Goal: Information Seeking & Learning: Learn about a topic

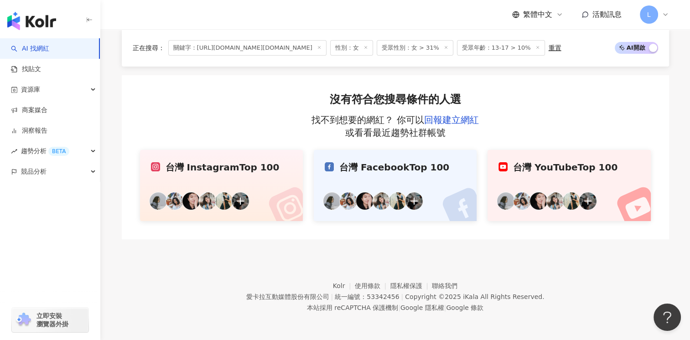
click at [210, 47] on span "關鍵字：https://www.instagram.com/yuhsuan.ee/#" at bounding box center [247, 48] width 158 height 16
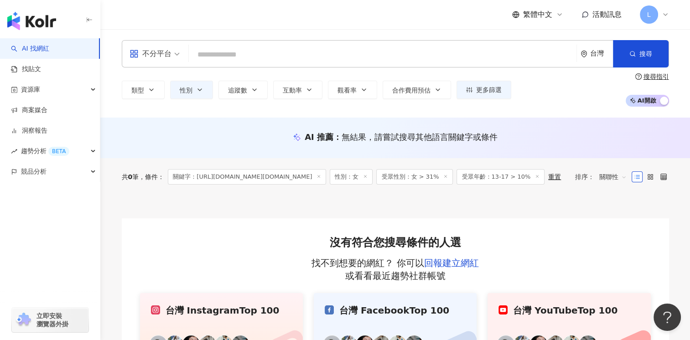
click at [240, 65] on div "不分平台 台灣 搜尋 24888111-7dc9-4afe-a0c3-8d6f31eabfcc 林海兒 156,742 追蹤者 搜尋名稱、敘述、貼文含有關鍵字…" at bounding box center [396, 53] width 548 height 27
click at [240, 57] on input "search" at bounding box center [383, 54] width 381 height 17
paste input "**********"
type input "**********"
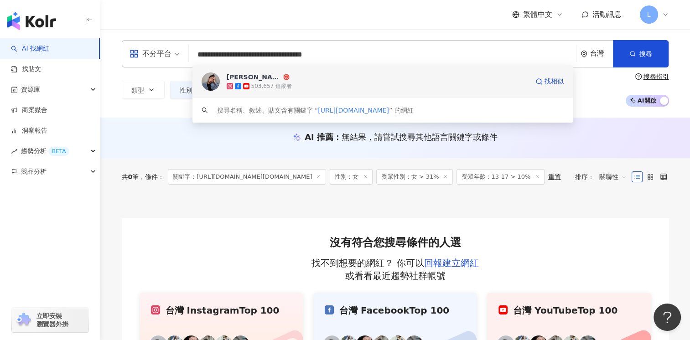
click at [269, 78] on span "julia" at bounding box center [258, 77] width 63 height 9
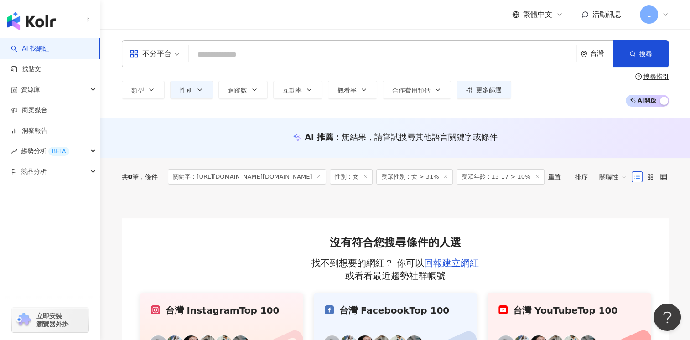
click at [226, 53] on input "search" at bounding box center [383, 54] width 381 height 17
paste input "**********"
type input "**********"
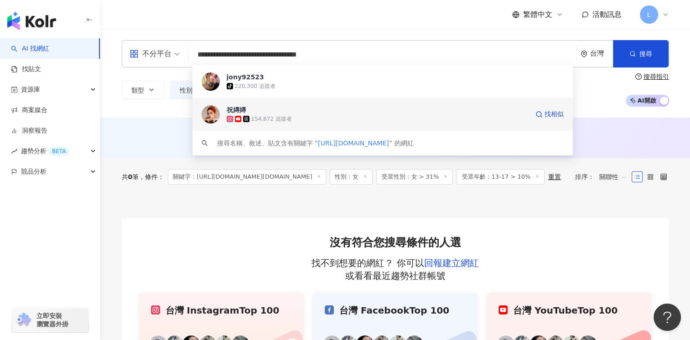
click at [274, 109] on span "祝嫥嫥" at bounding box center [258, 109] width 63 height 9
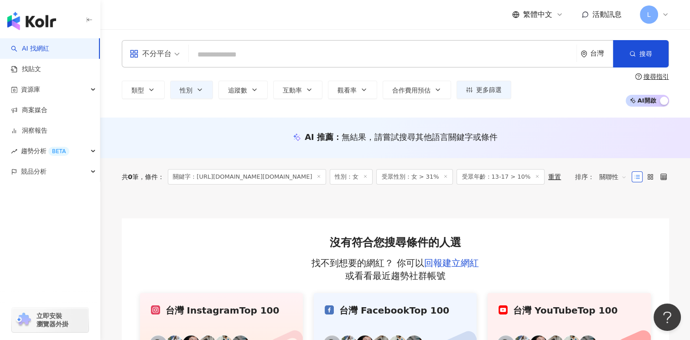
click at [446, 176] on line at bounding box center [446, 177] width 2 height 2
click at [455, 178] on icon at bounding box center [457, 176] width 5 height 5
click at [388, 178] on div "重置" at bounding box center [382, 176] width 13 height 7
click at [321, 176] on icon at bounding box center [319, 176] width 5 height 5
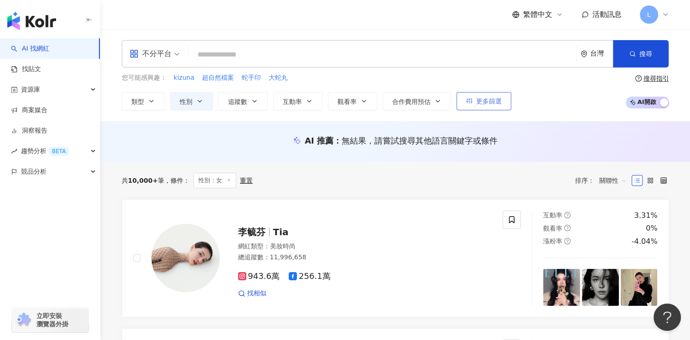
click at [484, 102] on span "更多篩選" at bounding box center [489, 101] width 26 height 7
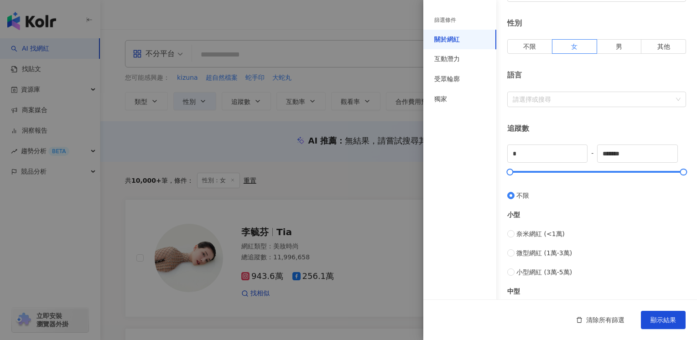
scroll to position [137, 0]
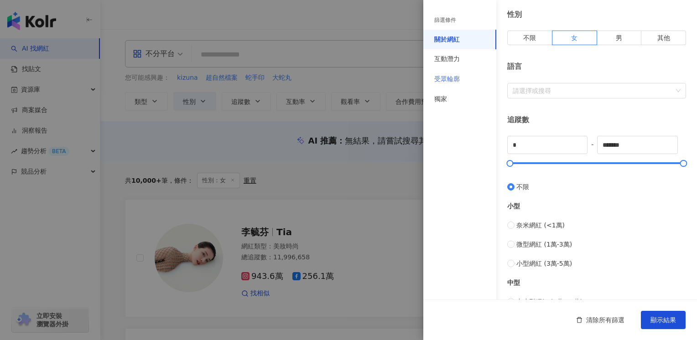
click at [468, 83] on div "受眾輪廓" at bounding box center [459, 79] width 73 height 20
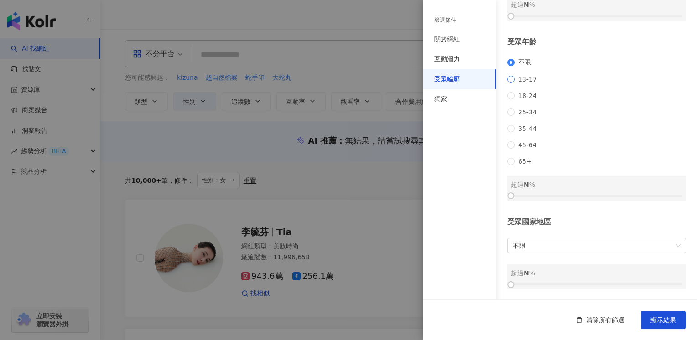
click at [517, 76] on span "13-17" at bounding box center [528, 79] width 26 height 7
drag, startPoint x: 512, startPoint y: 196, endPoint x: 527, endPoint y: 200, distance: 16.5
click at [527, 198] on div at bounding box center [528, 195] width 5 height 5
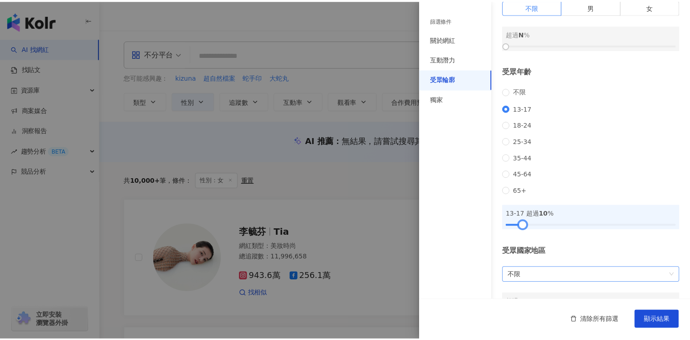
scroll to position [0, 0]
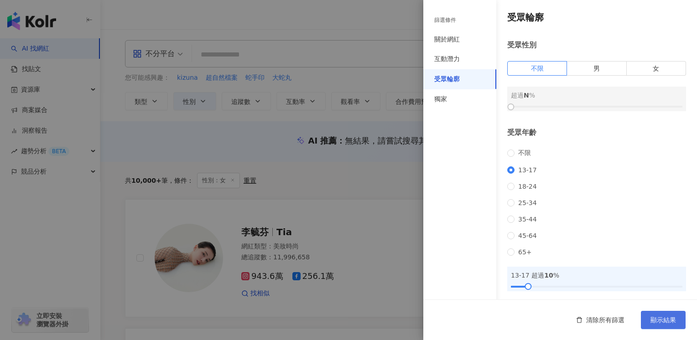
click at [668, 322] on span "顯示結果" at bounding box center [664, 320] width 26 height 7
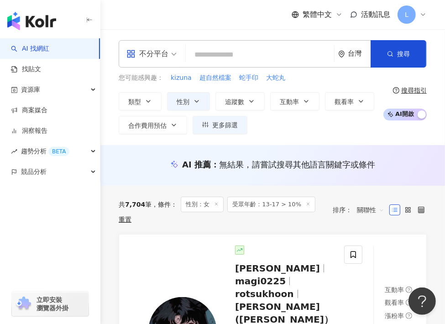
click at [237, 52] on input "search" at bounding box center [259, 54] width 141 height 17
paste input "**********"
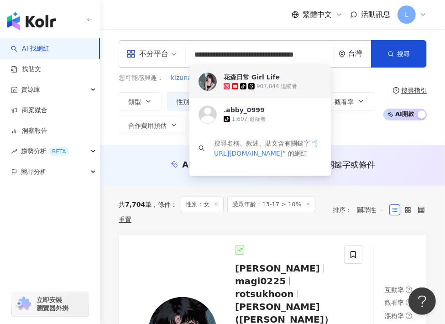
type input "**********"
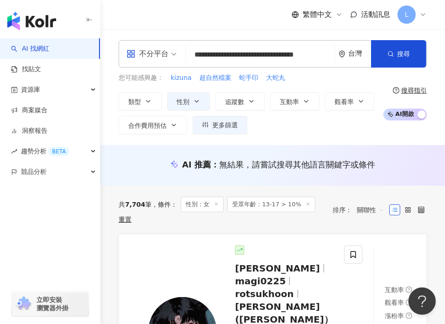
drag, startPoint x: 110, startPoint y: 21, endPoint x: 148, endPoint y: 7, distance: 39.7
click at [110, 21] on div "繁體中文 活動訊息 L" at bounding box center [272, 14] width 345 height 29
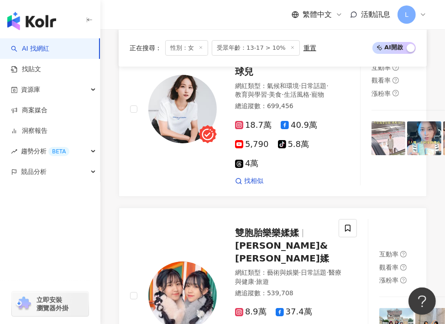
scroll to position [2099, 0]
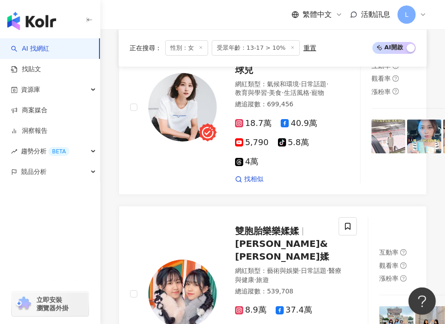
drag, startPoint x: 266, startPoint y: 141, endPoint x: 253, endPoint y: 195, distance: 55.3
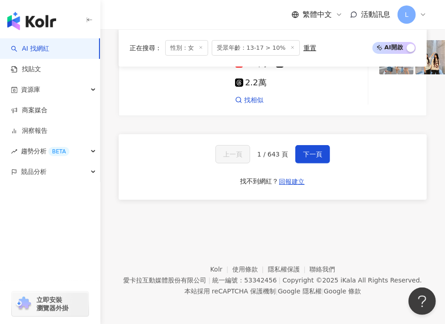
scroll to position [2798, 0]
click at [300, 153] on button "下一頁" at bounding box center [312, 154] width 35 height 18
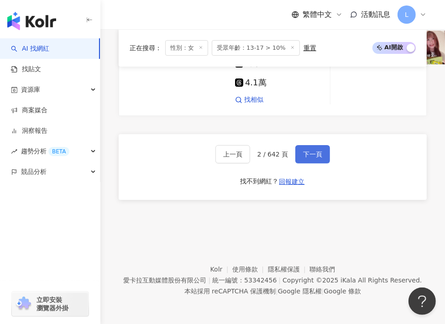
click at [305, 158] on span "下一頁" at bounding box center [312, 154] width 19 height 7
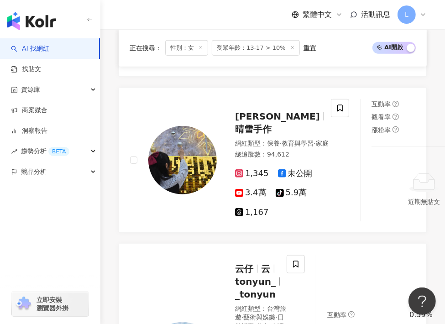
scroll to position [380, 0]
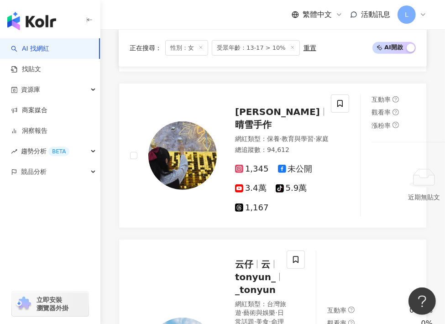
click at [103, 12] on div "繁體中文 活動訊息 L" at bounding box center [272, 14] width 345 height 29
click at [222, 49] on span "受眾年齡：13-17 > 10%" at bounding box center [256, 48] width 88 height 16
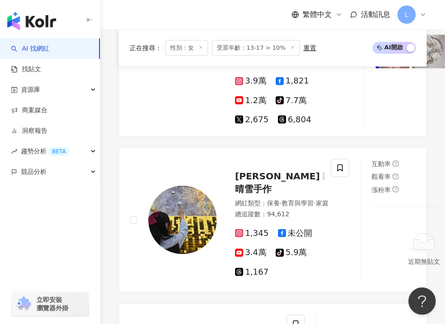
scroll to position [400, 0]
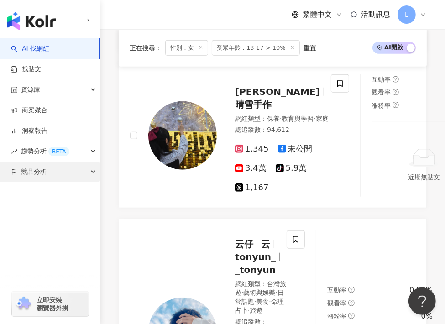
click at [33, 216] on div "button" at bounding box center [50, 212] width 100 height 60
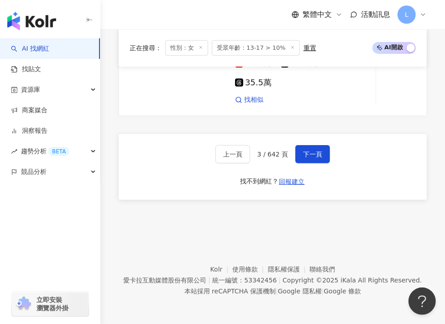
scroll to position [2707, 0]
click at [304, 151] on span "下一頁" at bounding box center [312, 154] width 19 height 7
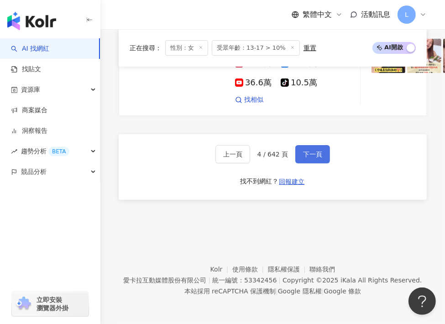
click at [295, 147] on button "下一頁" at bounding box center [312, 154] width 35 height 18
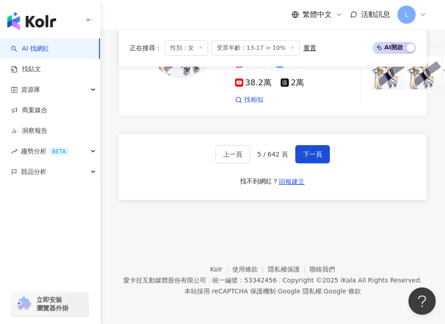
scroll to position [2640, 0]
click at [315, 158] on span "下一頁" at bounding box center [312, 154] width 19 height 7
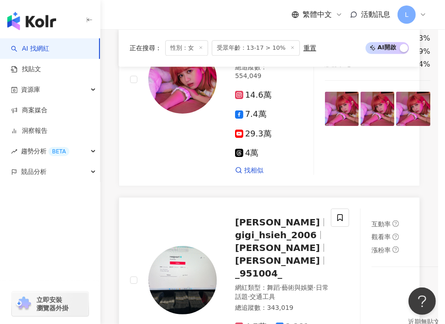
scroll to position [1608, 0]
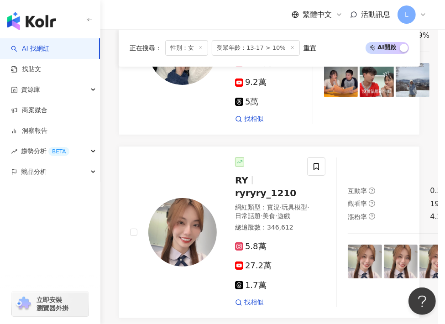
scroll to position [2110, 0]
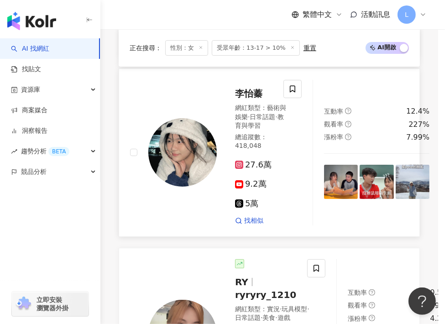
click at [244, 99] on span "李怡蓁" at bounding box center [248, 93] width 27 height 11
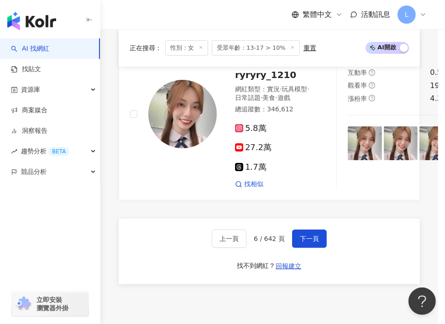
scroll to position [2475, 0]
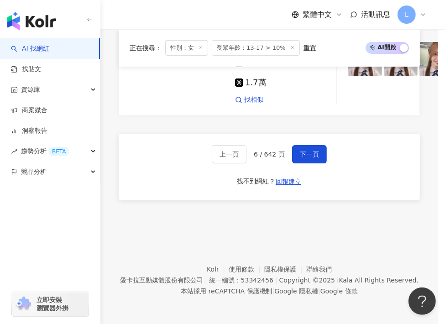
click at [309, 144] on div "上一頁 6 / 642 頁 下一頁 找不到網紅？ 回報建立" at bounding box center [269, 167] width 301 height 66
click at [309, 153] on span "下一頁" at bounding box center [309, 154] width 19 height 7
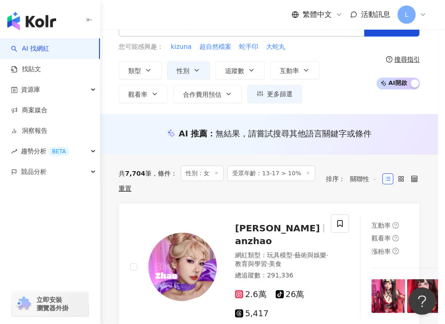
scroll to position [0, 0]
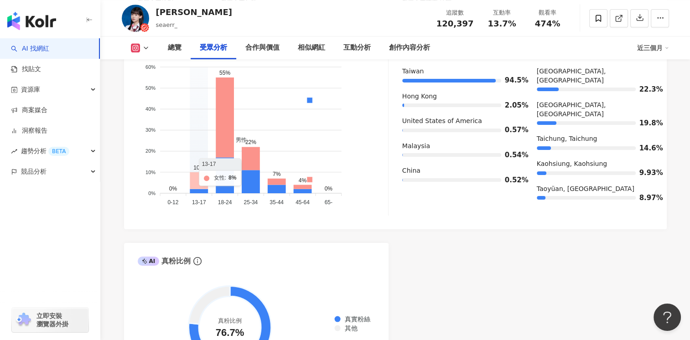
scroll to position [884, 0]
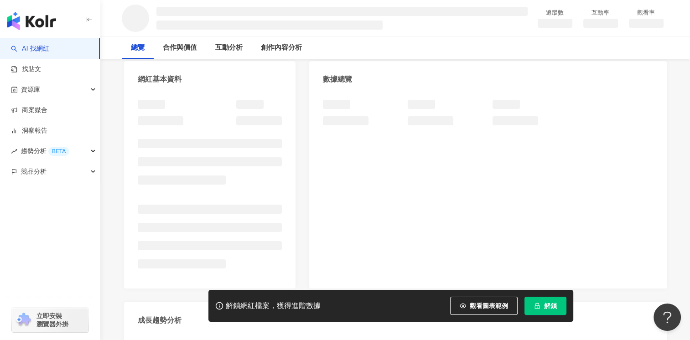
scroll to position [91, 0]
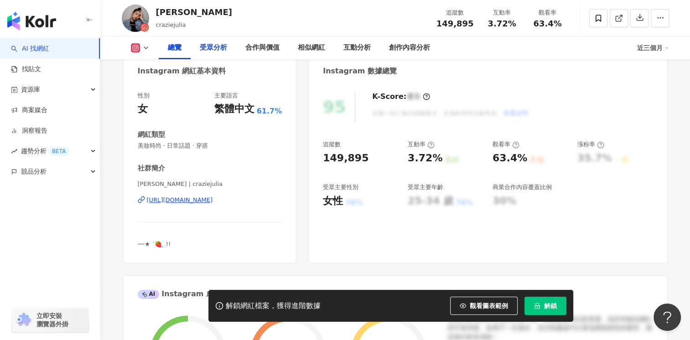
click at [209, 46] on div "受眾分析" at bounding box center [213, 47] width 27 height 11
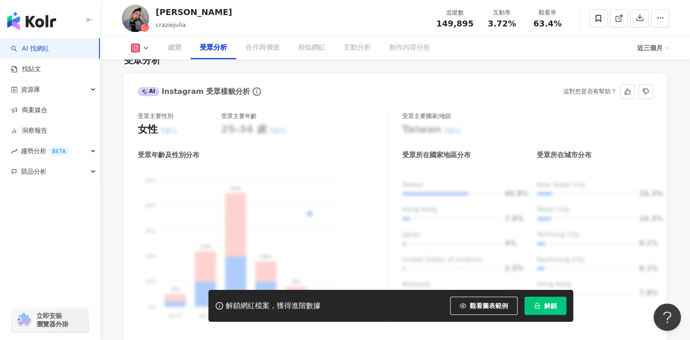
scroll to position [800, 0]
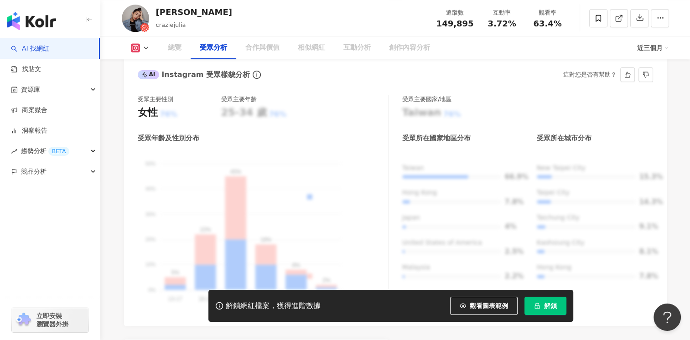
click at [548, 306] on span "解鎖" at bounding box center [550, 306] width 13 height 7
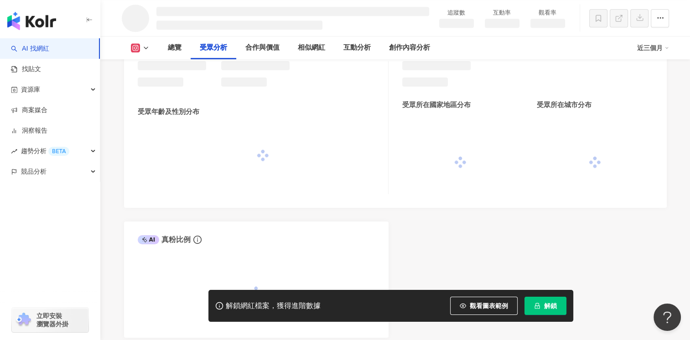
scroll to position [752, 0]
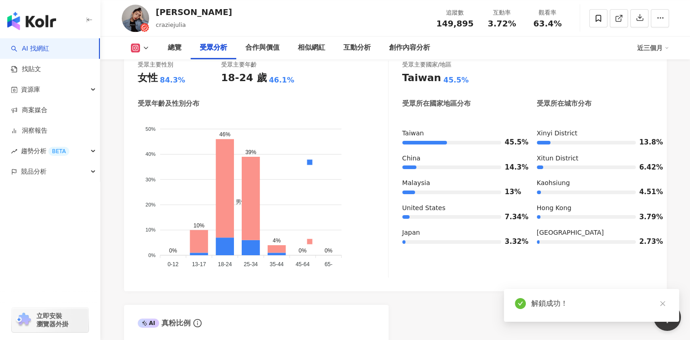
scroll to position [754, 0]
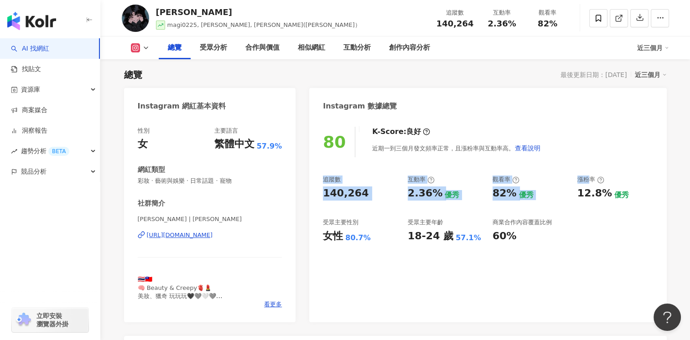
scroll to position [56, 0]
click at [190, 234] on div "https://www.instagram.com/rotsukhoon/" at bounding box center [180, 235] width 66 height 8
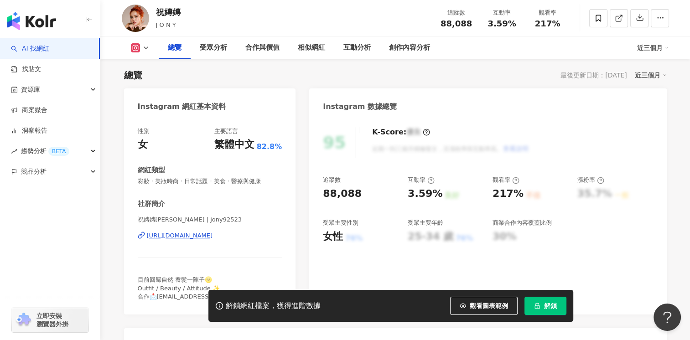
scroll to position [137, 0]
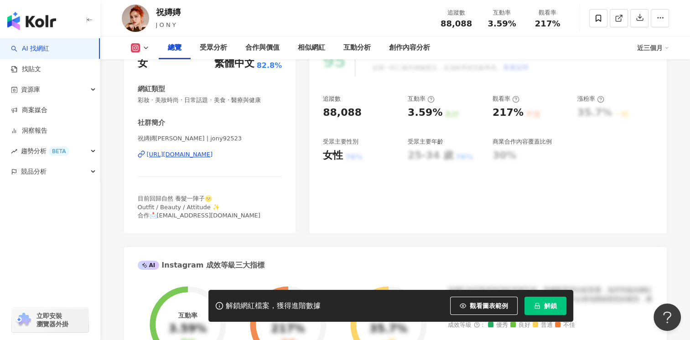
click at [553, 308] on span "解鎖" at bounding box center [550, 306] width 13 height 7
click at [215, 47] on div "受眾分析" at bounding box center [213, 47] width 27 height 11
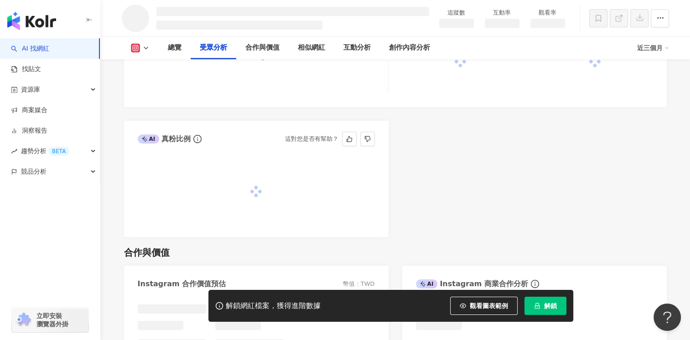
scroll to position [777, 0]
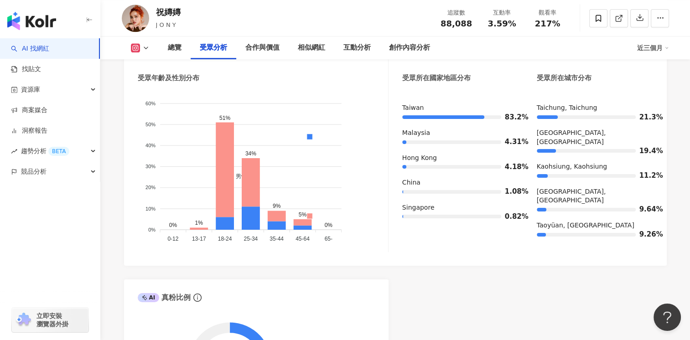
scroll to position [771, 0]
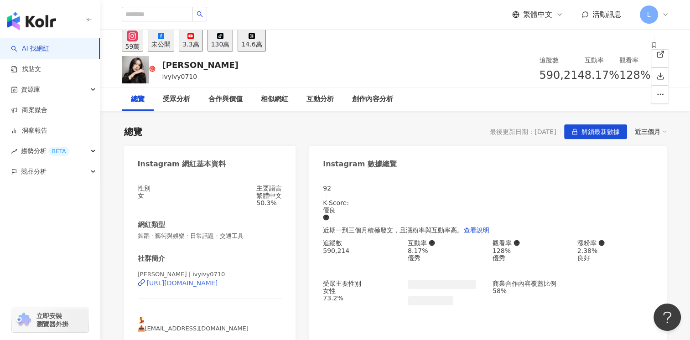
click at [206, 280] on div "[URL][DOMAIN_NAME]" at bounding box center [182, 283] width 71 height 7
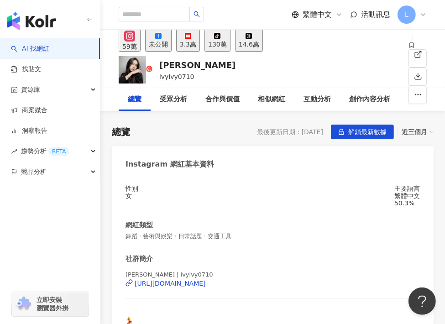
drag, startPoint x: 109, startPoint y: 12, endPoint x: 132, endPoint y: 37, distance: 34.5
click at [109, 12] on div "繁體中文 活動訊息 L" at bounding box center [272, 14] width 345 height 29
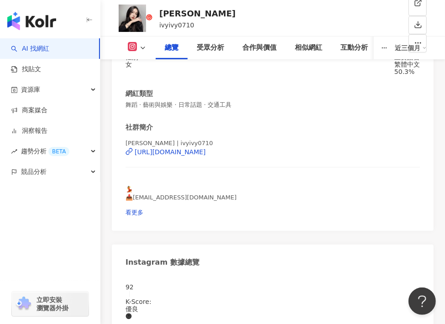
scroll to position [137, 0]
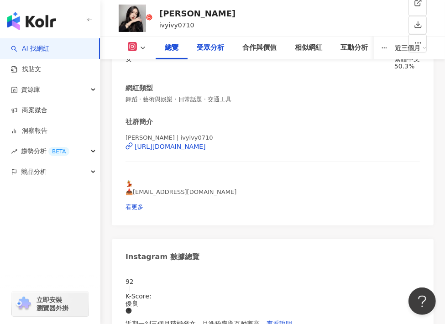
click at [203, 49] on div "受眾分析" at bounding box center [210, 47] width 27 height 11
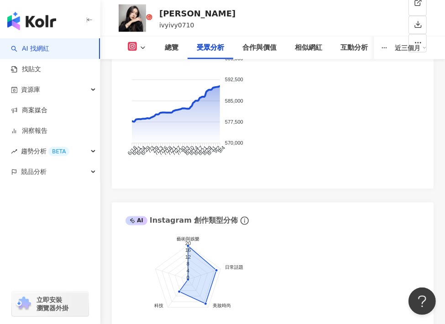
click at [170, 46] on div "總覽" at bounding box center [172, 47] width 14 height 11
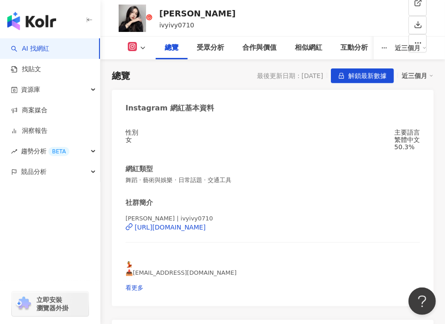
click at [174, 231] on div "https://www.instagram.com/ivyivy0710/" at bounding box center [170, 227] width 71 height 7
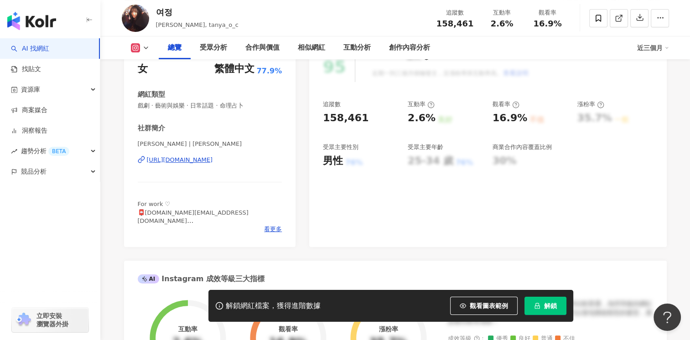
scroll to position [137, 0]
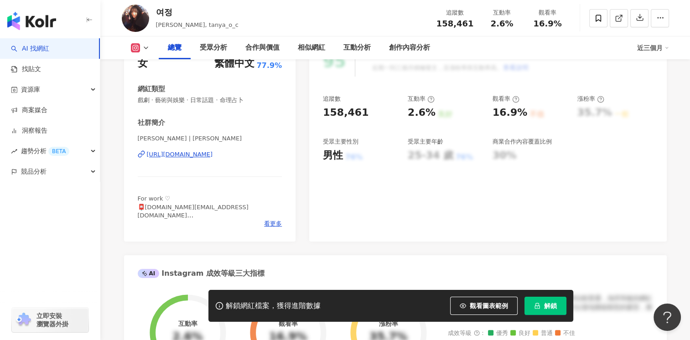
click at [213, 156] on div "https://www.instagram.com/tanya_o_c/" at bounding box center [180, 155] width 66 height 8
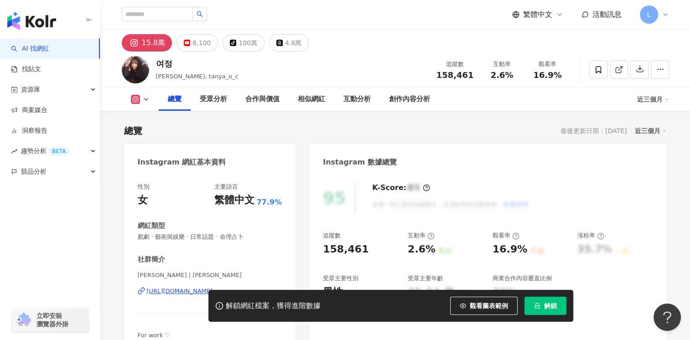
scroll to position [91, 0]
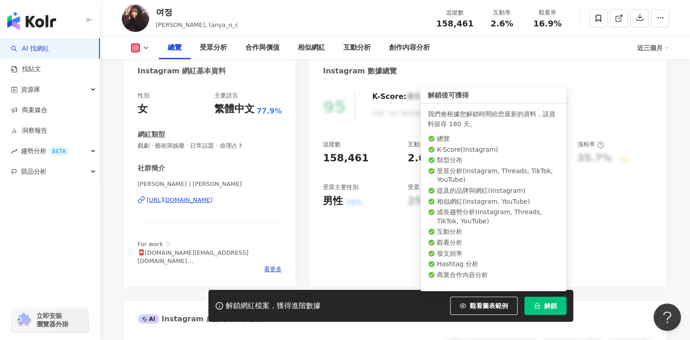
click at [544, 303] on span "解鎖" at bounding box center [550, 306] width 13 height 7
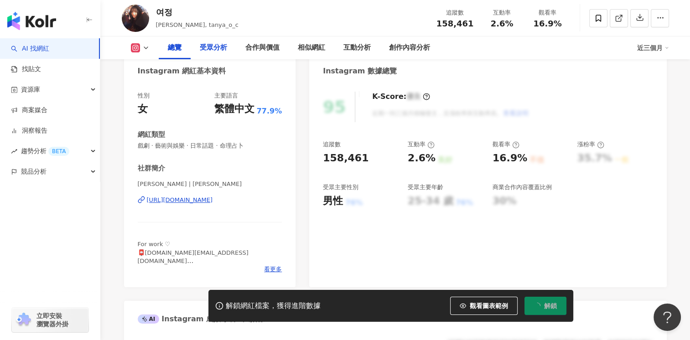
click at [204, 48] on div "受眾分析" at bounding box center [213, 47] width 27 height 11
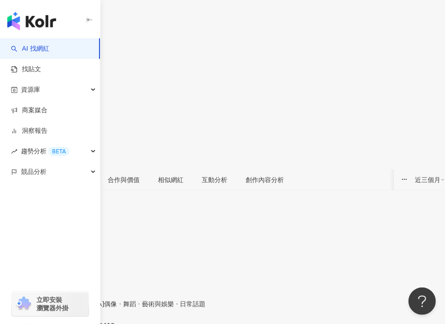
click at [89, 175] on div "受眾分析" at bounding box center [77, 180] width 26 height 10
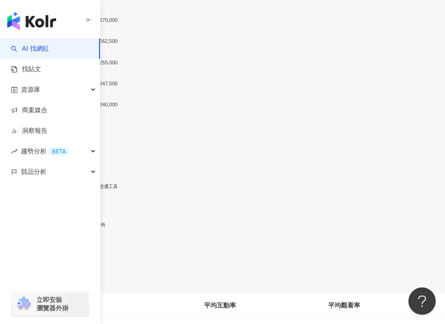
scroll to position [1004, 0]
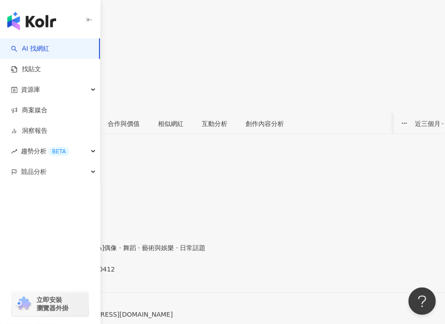
click at [99, 113] on div "受眾分析" at bounding box center [77, 123] width 44 height 21
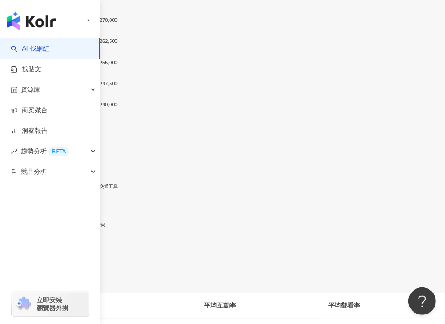
drag, startPoint x: 115, startPoint y: 161, endPoint x: 139, endPoint y: 60, distance: 104.3
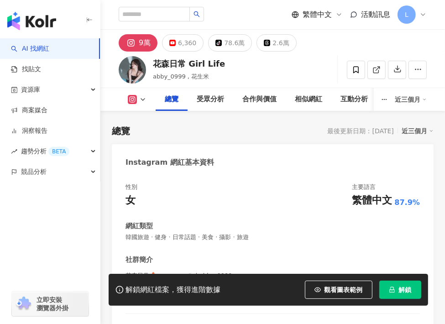
click at [420, 286] on button "解鎖" at bounding box center [400, 290] width 42 height 18
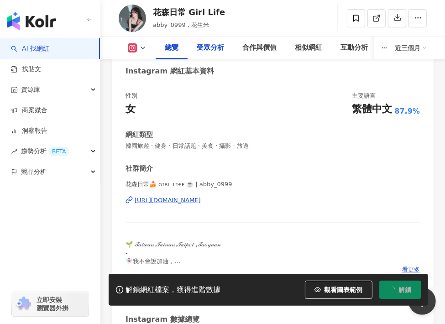
click at [205, 45] on div "受眾分析" at bounding box center [210, 47] width 27 height 11
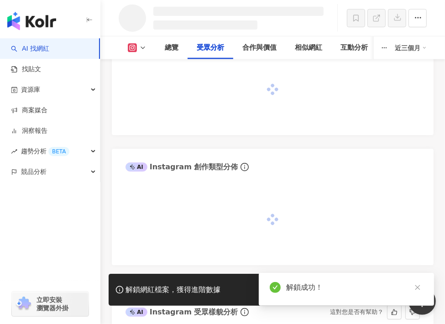
scroll to position [777, 0]
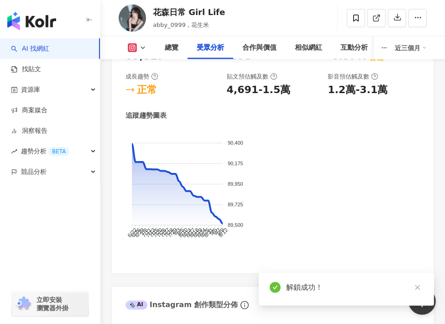
scroll to position [957, 0]
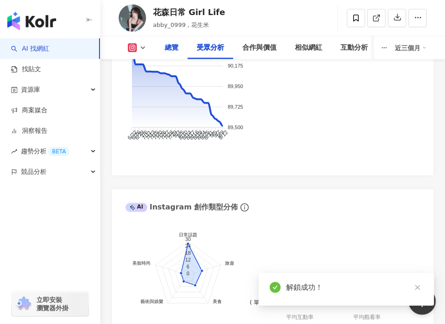
click at [179, 51] on div "總覽" at bounding box center [172, 48] width 32 height 23
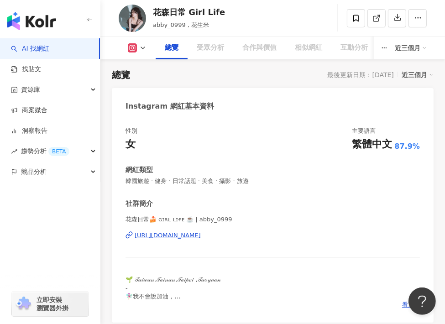
click at [179, 240] on div "https://www.instagram.com/abby_0999/" at bounding box center [168, 235] width 66 height 8
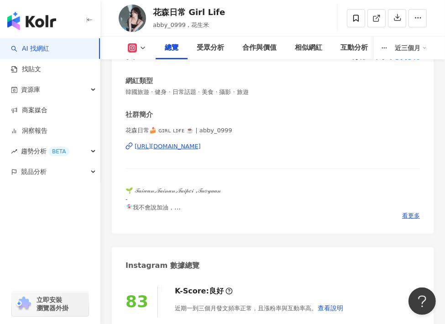
scroll to position [147, 0]
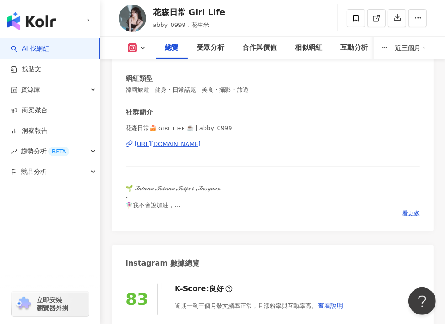
drag, startPoint x: 113, startPoint y: 142, endPoint x: 190, endPoint y: 148, distance: 76.9
click at [222, 51] on div "受眾分析" at bounding box center [210, 47] width 27 height 11
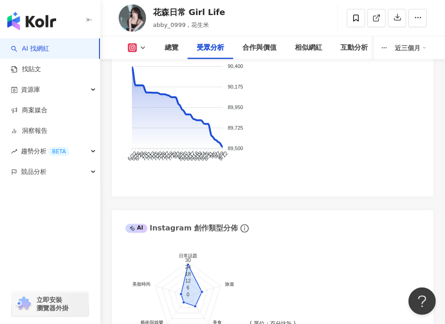
drag, startPoint x: 103, startPoint y: 130, endPoint x: 120, endPoint y: 131, distance: 17.4
click at [170, 47] on div "總覽" at bounding box center [172, 47] width 14 height 11
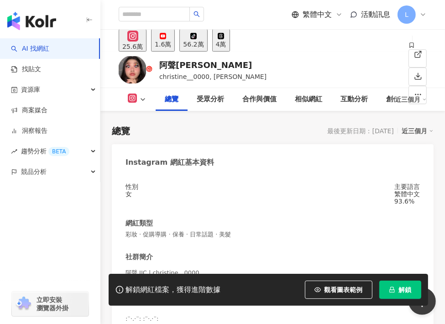
scroll to position [91, 0]
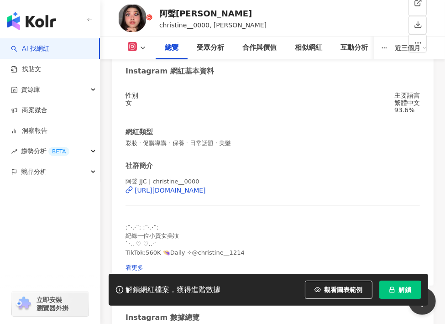
drag, startPoint x: 114, startPoint y: 142, endPoint x: 155, endPoint y: 142, distance: 41.5
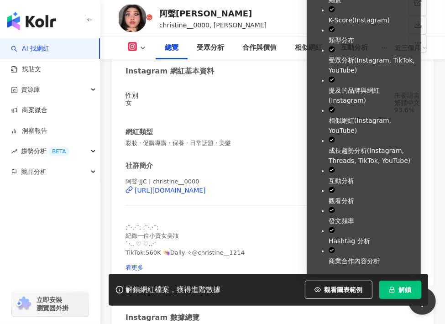
click at [402, 291] on span "解鎖" at bounding box center [405, 289] width 13 height 7
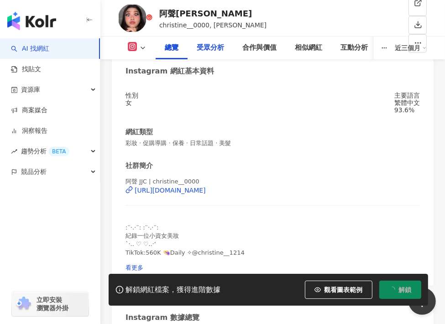
click at [206, 47] on div "受眾分析" at bounding box center [210, 47] width 27 height 11
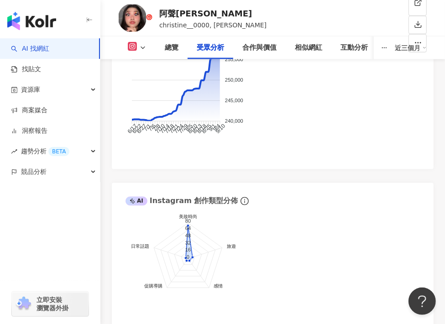
scroll to position [942, 0]
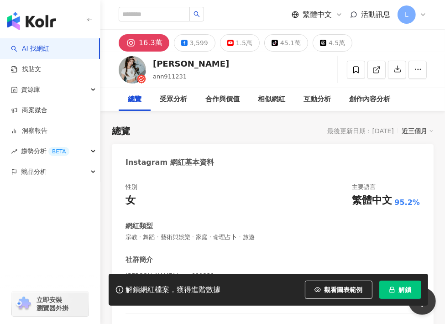
scroll to position [137, 0]
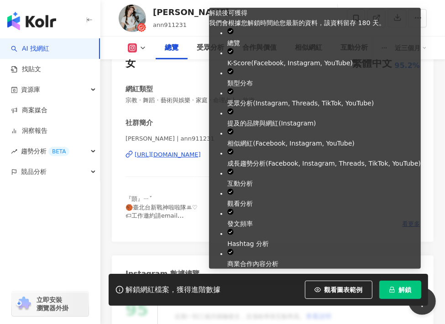
click at [396, 283] on button "解鎖" at bounding box center [400, 290] width 42 height 18
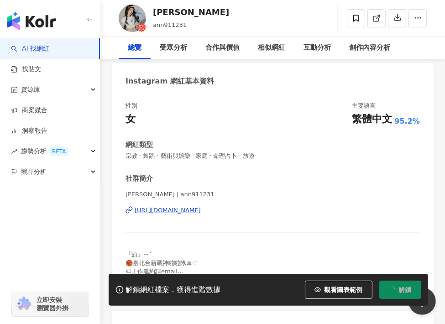
scroll to position [0, 0]
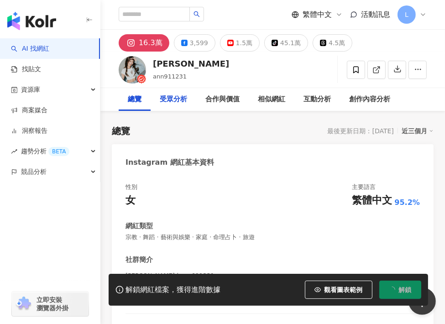
click at [179, 99] on div "受眾分析" at bounding box center [173, 99] width 27 height 11
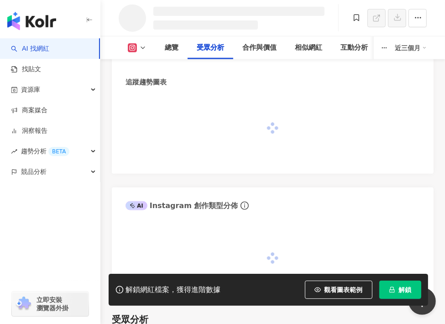
scroll to position [752, 0]
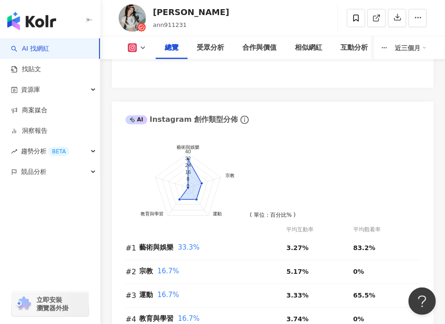
scroll to position [905, 0]
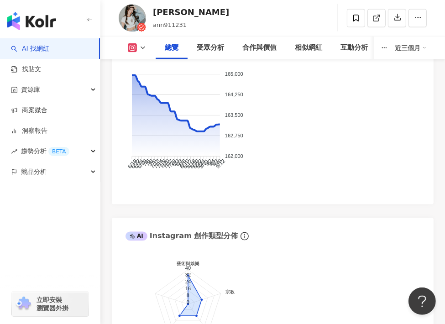
click at [136, 48] on icon at bounding box center [132, 47] width 9 height 9
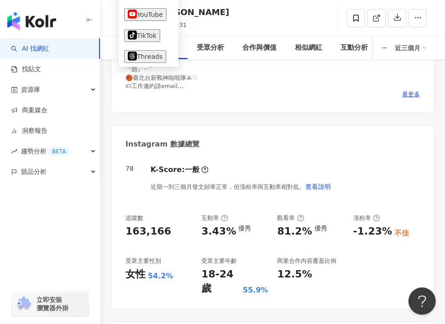
scroll to position [84, 0]
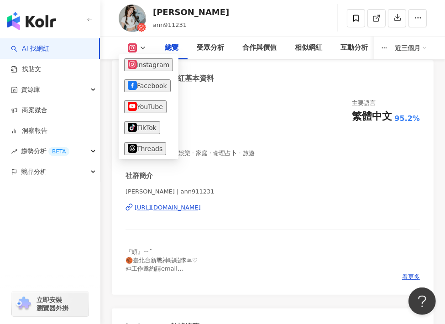
click at [175, 212] on div "https://www.instagram.com/ann911231/" at bounding box center [168, 208] width 66 height 8
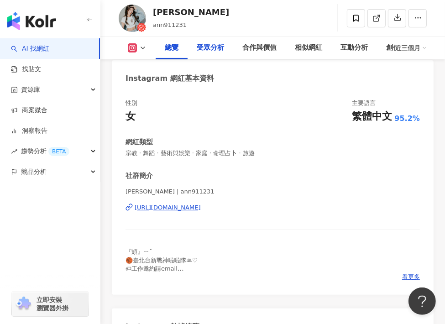
click at [215, 53] on div "受眾分析" at bounding box center [210, 47] width 27 height 11
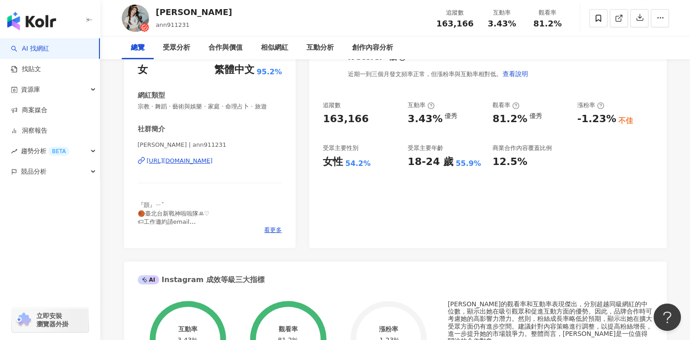
scroll to position [0, 0]
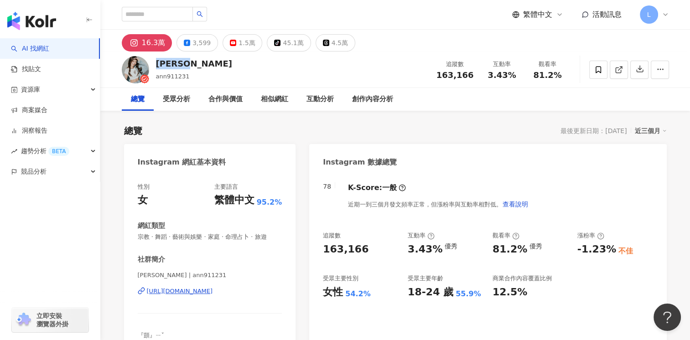
drag, startPoint x: 204, startPoint y: 65, endPoint x: 154, endPoint y: 63, distance: 49.8
click at [154, 63] on div "盧顗安Ann ann911231 追蹤數 163,166 互動率 3.43% 觀看率 81.2%" at bounding box center [396, 70] width 584 height 36
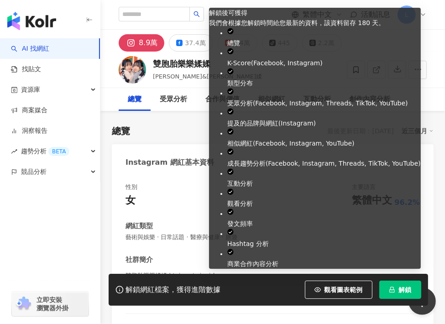
click at [406, 287] on span "解鎖" at bounding box center [405, 289] width 13 height 7
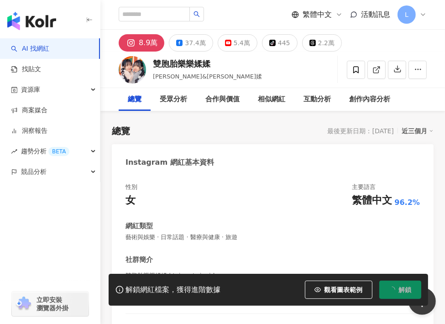
scroll to position [91, 0]
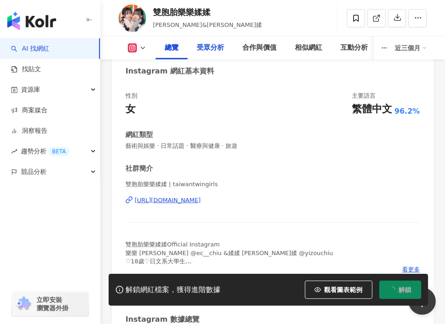
click at [217, 47] on div "受眾分析" at bounding box center [210, 47] width 27 height 11
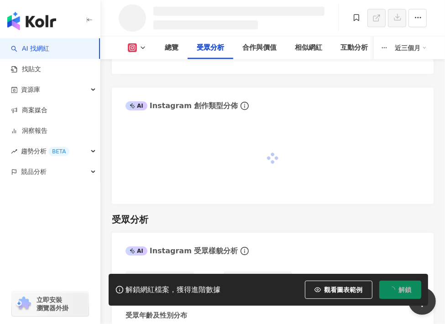
scroll to position [752, 0]
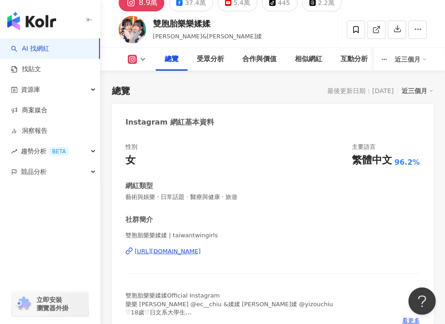
scroll to position [91, 0]
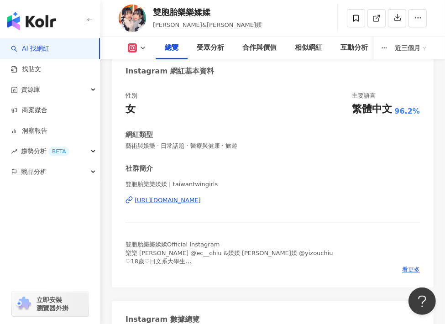
click at [174, 204] on div "https://www.instagram.com/taiwantwingirls/" at bounding box center [168, 200] width 66 height 8
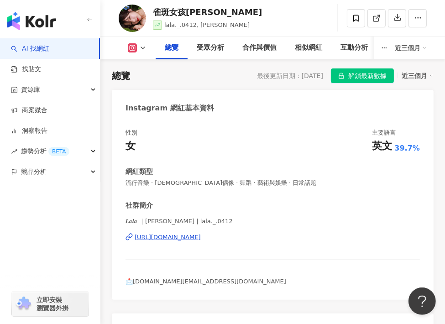
drag, startPoint x: 94, startPoint y: 237, endPoint x: 141, endPoint y: 244, distance: 47.0
click at [94, 237] on div "button" at bounding box center [50, 212] width 100 height 60
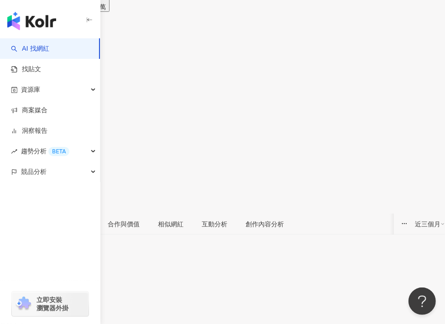
scroll to position [46, 0]
click at [89, 220] on div "受眾分析" at bounding box center [77, 225] width 26 height 10
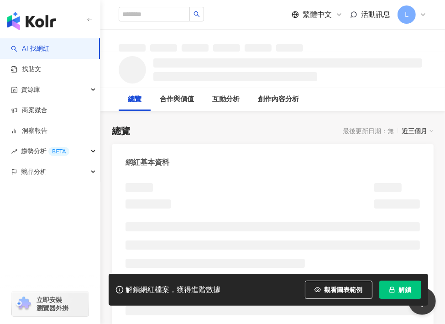
click at [399, 289] on span "解鎖" at bounding box center [405, 289] width 13 height 7
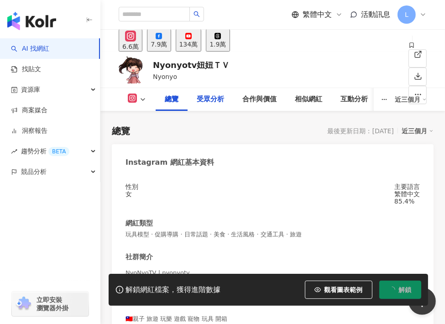
click at [203, 100] on div "受眾分析" at bounding box center [210, 99] width 27 height 11
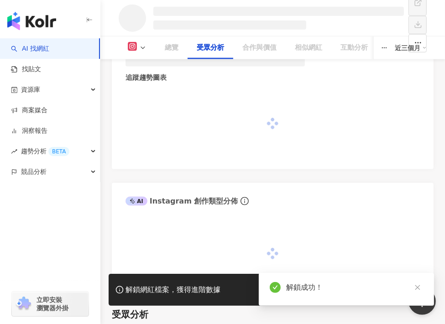
scroll to position [686, 0]
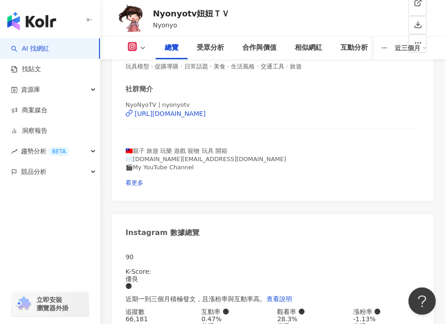
scroll to position [228, 0]
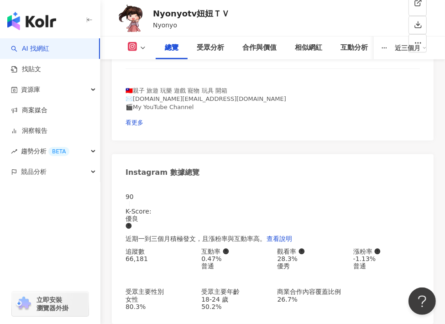
click at [167, 57] on div "[URL][DOMAIN_NAME]" at bounding box center [170, 53] width 71 height 7
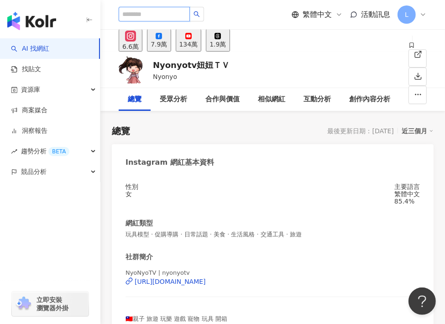
click at [156, 18] on input "search" at bounding box center [154, 14] width 71 height 15
paste input "**********"
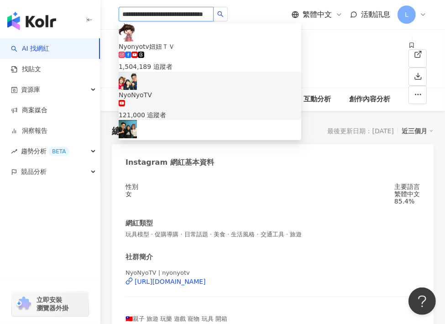
type input "**********"
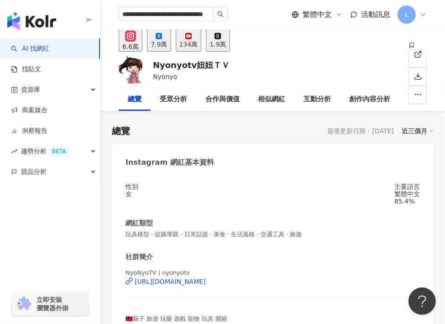
drag, startPoint x: 106, startPoint y: 60, endPoint x: 162, endPoint y: 177, distance: 129.4
click at [106, 60] on div "Nyonyotv妞妞ＴＶ Nyonyo 追蹤數 66,181 互動率 0.47% 觀看率 28.3%" at bounding box center [272, 70] width 345 height 36
click at [183, 105] on div "受眾分析" at bounding box center [174, 99] width 46 height 23
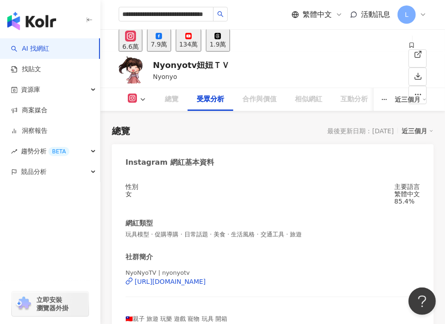
scroll to position [936, 0]
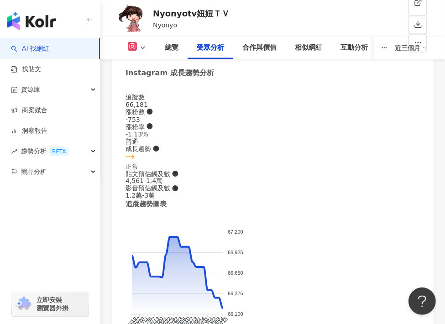
drag, startPoint x: 110, startPoint y: 89, endPoint x: 151, endPoint y: 49, distance: 58.1
click at [162, 46] on div "總覽" at bounding box center [172, 48] width 32 height 23
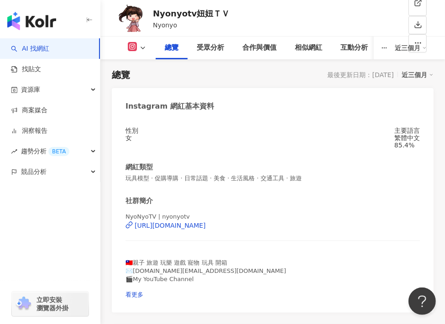
click at [108, 55] on div "總覽 受眾分析 合作與價值 相似網紅 互動分析 創作內容分析 近三個月" at bounding box center [272, 48] width 345 height 23
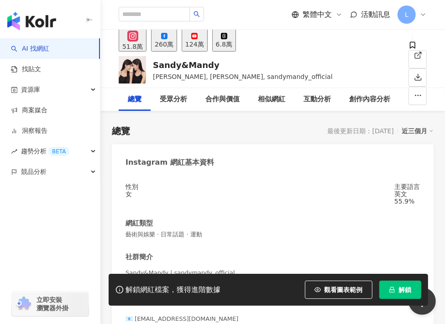
click at [407, 287] on span "解鎖" at bounding box center [405, 289] width 13 height 7
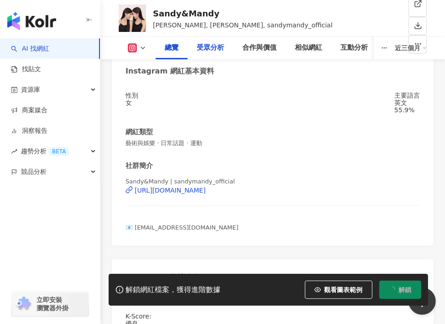
click at [203, 47] on div "受眾分析" at bounding box center [210, 47] width 27 height 11
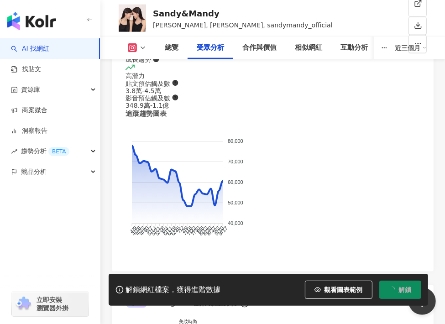
scroll to position [885, 0]
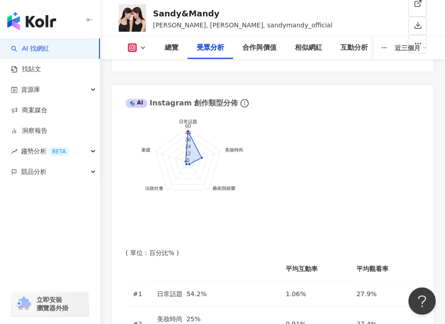
scroll to position [1066, 0]
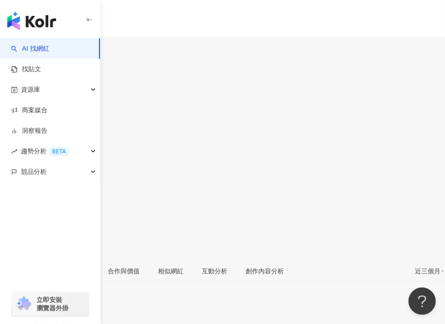
scroll to position [91, 0]
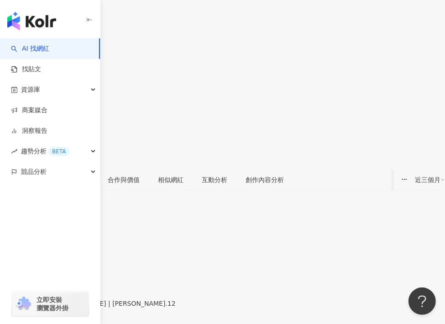
click at [89, 175] on div "受眾分析" at bounding box center [77, 180] width 26 height 10
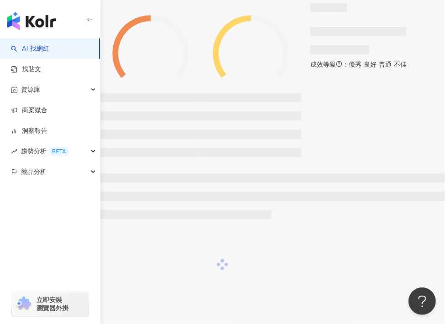
scroll to position [847, 0]
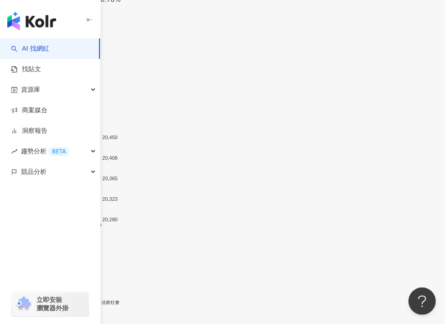
scroll to position [774, 0]
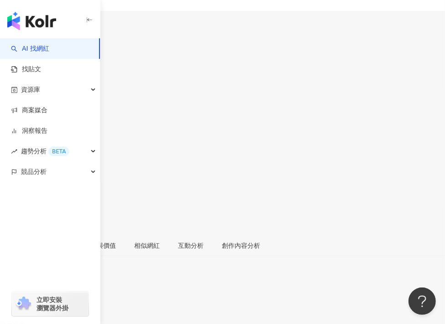
scroll to position [0, 0]
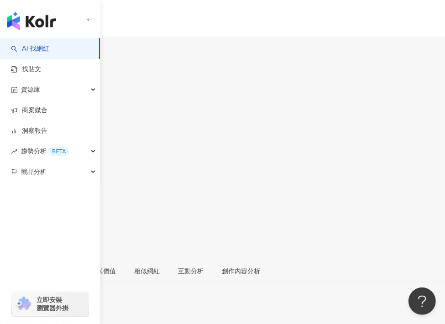
click at [71, 50] on input "search" at bounding box center [35, 57] width 71 height 15
paste input "**********"
drag, startPoint x: 113, startPoint y: 84, endPoint x: 120, endPoint y: 36, distance: 49.4
click at [113, 84] on div "[PERSON_NAME].12 追蹤數 20,357 互動率 8.38% 觀看率 149%" at bounding box center [222, 159] width 445 height 201
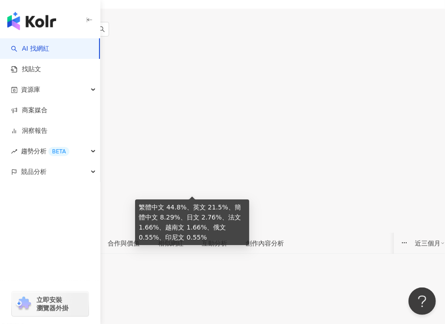
scroll to position [91, 0]
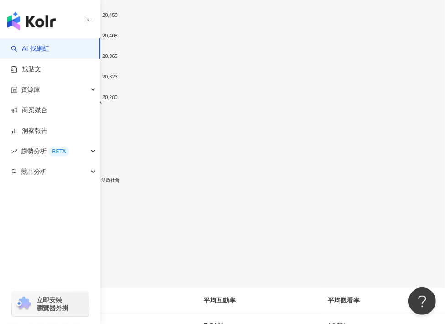
scroll to position [1049, 0]
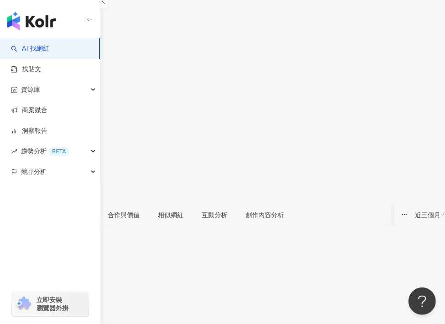
drag, startPoint x: 110, startPoint y: 127, endPoint x: 133, endPoint y: 127, distance: 23.3
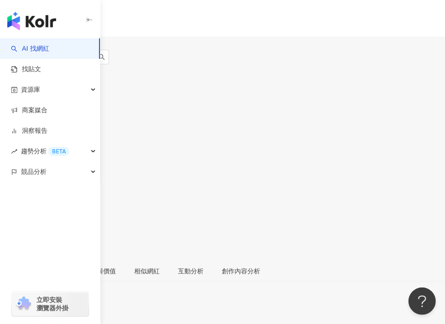
click at [95, 50] on input "**********" at bounding box center [47, 57] width 95 height 15
paste input "*****"
type input "**********"
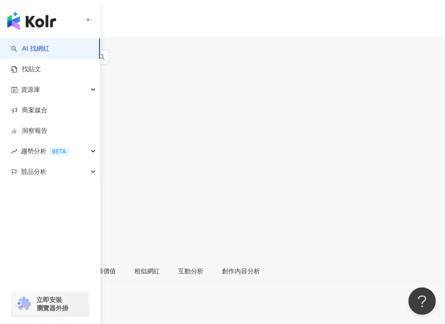
drag, startPoint x: 109, startPoint y: 79, endPoint x: 166, endPoint y: 111, distance: 65.5
click at [109, 79] on div "liang liannng.12 追蹤數 20,357 互動率 8.38% 觀看率 149%" at bounding box center [222, 159] width 445 height 201
click at [66, 266] on div "受眾分析" at bounding box center [53, 271] width 26 height 10
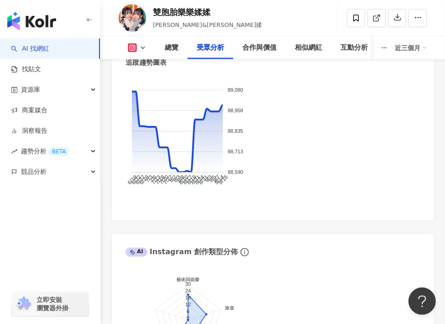
scroll to position [1004, 0]
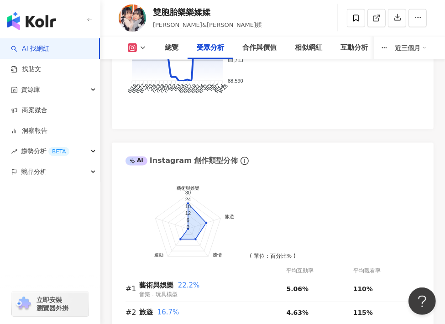
drag, startPoint x: 111, startPoint y: 167, endPoint x: 145, endPoint y: 167, distance: 33.3
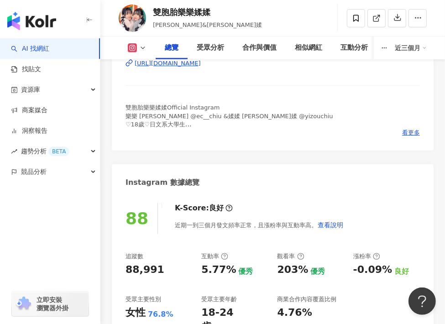
scroll to position [91, 0]
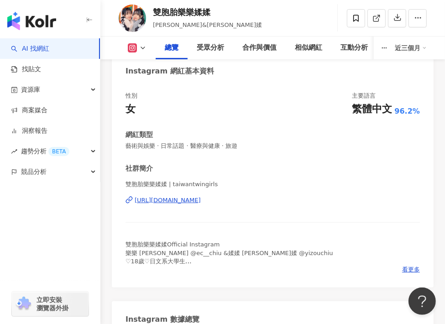
drag, startPoint x: 112, startPoint y: 129, endPoint x: 151, endPoint y: 15, distance: 121.1
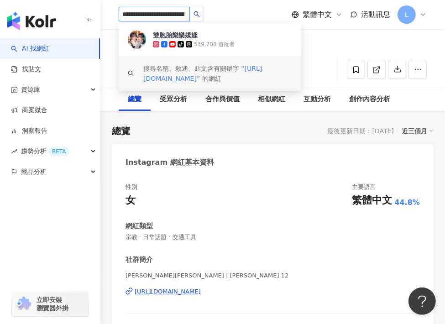
click at [167, 15] on input "**********" at bounding box center [154, 14] width 71 height 15
paste input "search"
type input "**********"
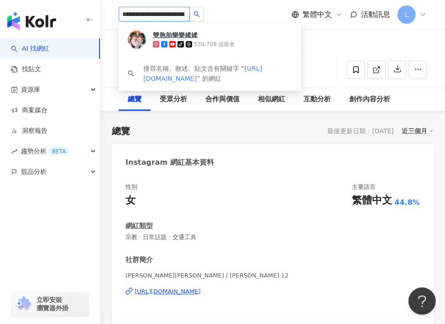
scroll to position [0, 36]
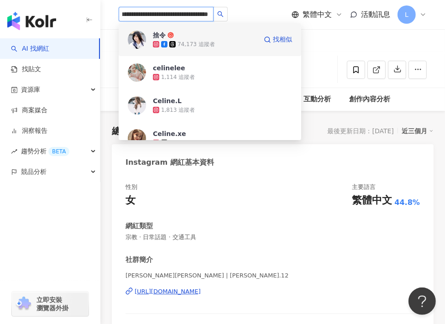
click at [181, 44] on div "74,173 追蹤者" at bounding box center [195, 45] width 37 height 8
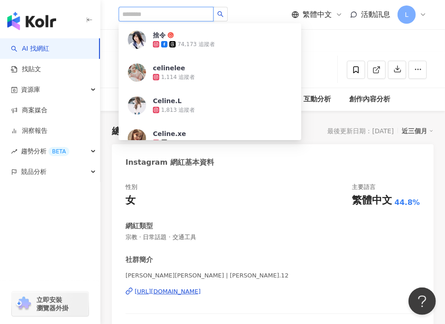
scroll to position [0, 0]
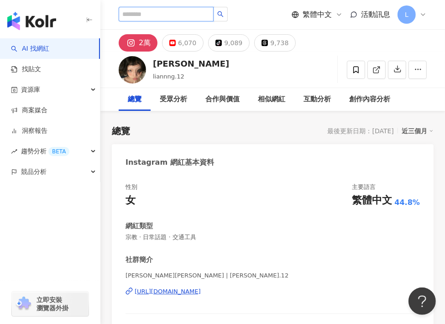
click at [168, 12] on input "search" at bounding box center [166, 14] width 95 height 15
paste input "**********"
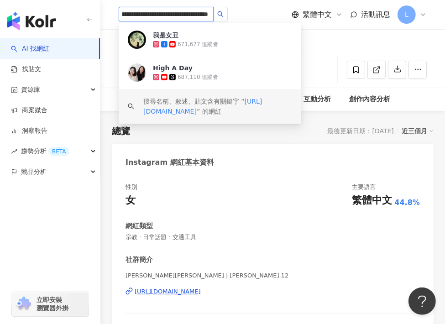
type input "**********"
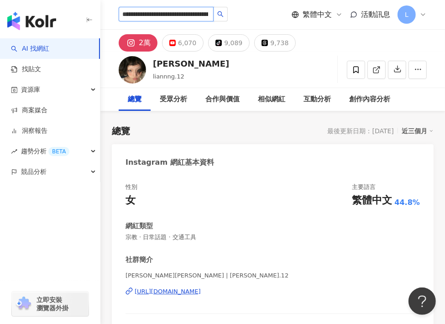
click at [176, 18] on input "**********" at bounding box center [166, 14] width 95 height 15
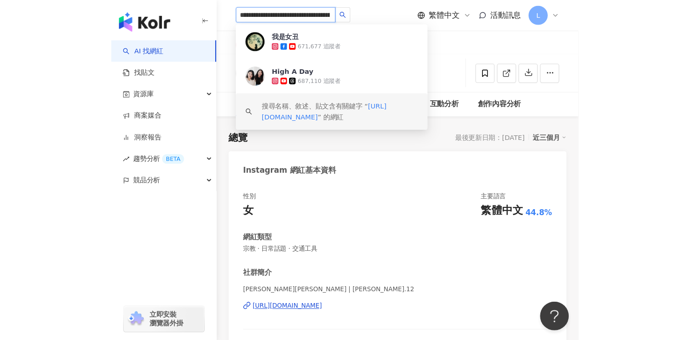
scroll to position [0, 42]
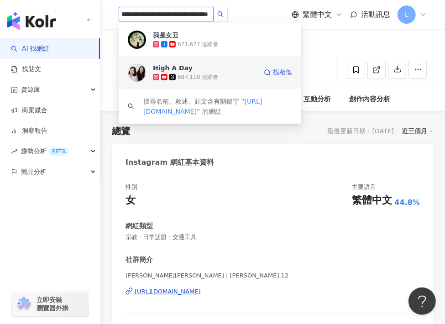
click at [228, 74] on div "687,110 追蹤者" at bounding box center [205, 77] width 104 height 9
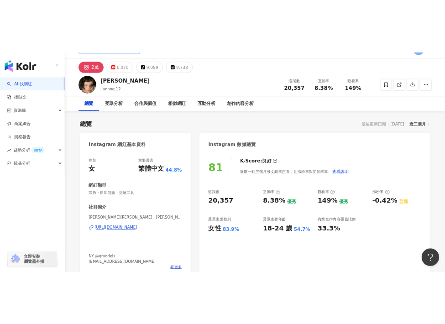
scroll to position [0, 0]
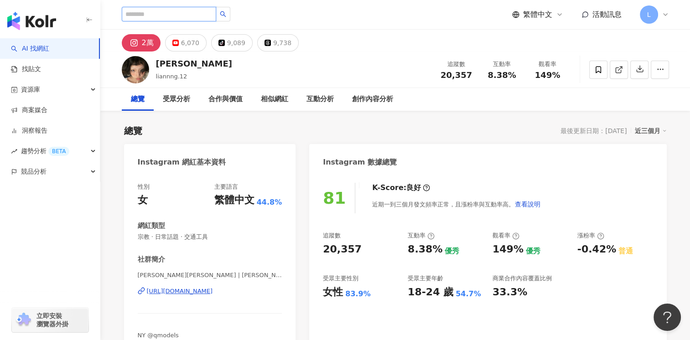
click at [154, 14] on input "search" at bounding box center [169, 14] width 95 height 15
paste input "**********"
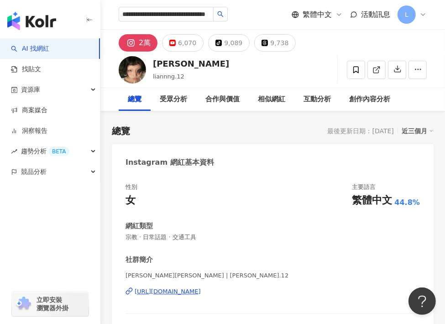
drag, startPoint x: 113, startPoint y: 65, endPoint x: 197, endPoint y: 220, distance: 176.0
click at [113, 65] on div "liang liannng.12 追蹤數 20,357 互動率 8.38% 觀看率 149%" at bounding box center [272, 70] width 345 height 36
click at [160, 16] on input "**********" at bounding box center [166, 14] width 95 height 15
paste input "******"
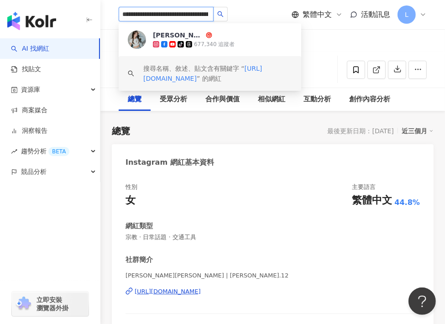
scroll to position [0, 53]
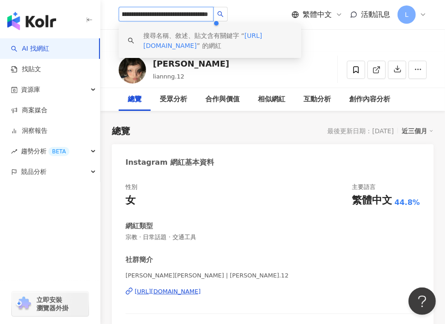
type input "**********"
click at [162, 12] on input "**********" at bounding box center [166, 14] width 95 height 15
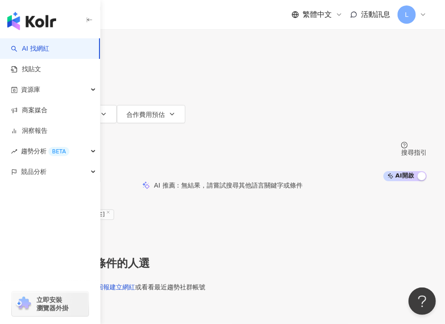
click at [111, 27] on div "繁體中文 活動訊息 L" at bounding box center [272, 14] width 345 height 29
click at [219, 17] on input "**********" at bounding box center [147, 8] width 141 height 17
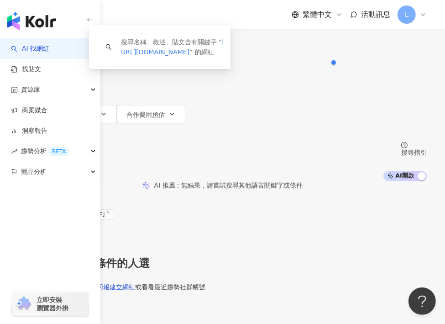
paste input "**********"
type input "**********"
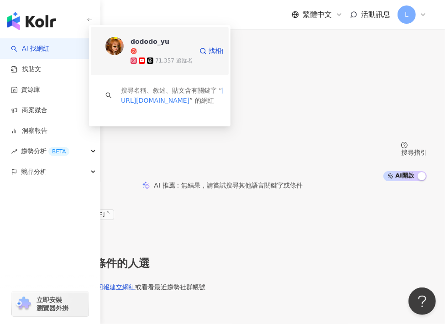
click at [193, 46] on div "dododo_yu" at bounding box center [162, 41] width 62 height 9
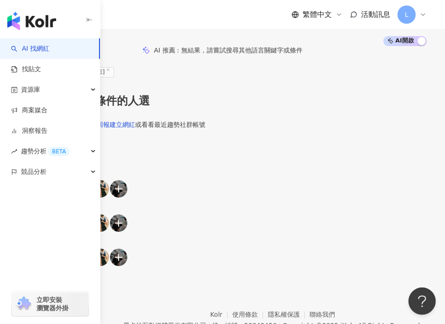
scroll to position [0, 0]
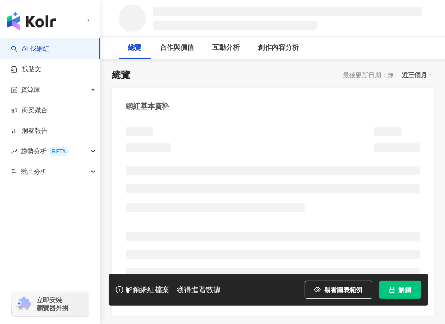
scroll to position [91, 0]
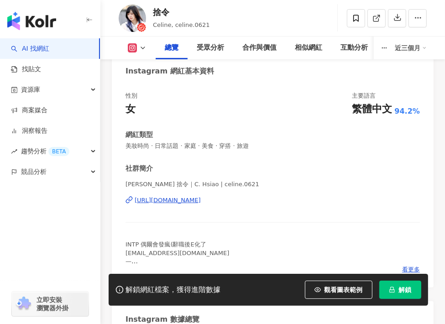
click at [404, 290] on span "解鎖" at bounding box center [405, 289] width 13 height 7
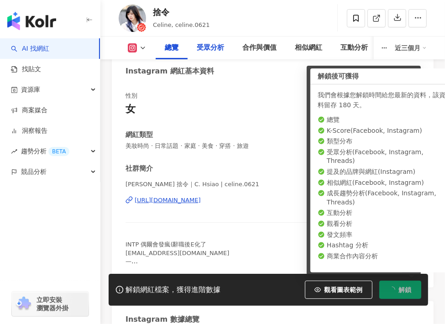
click at [216, 49] on div "受眾分析" at bounding box center [210, 47] width 27 height 11
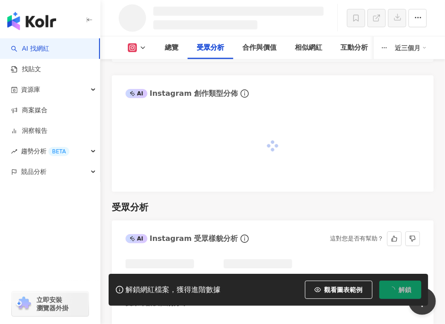
scroll to position [752, 0]
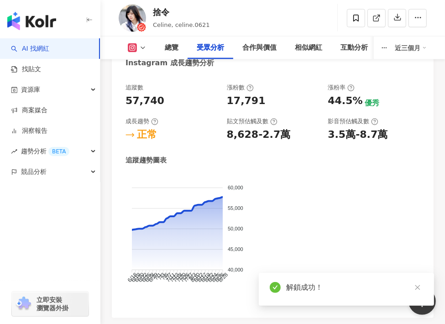
scroll to position [955, 0]
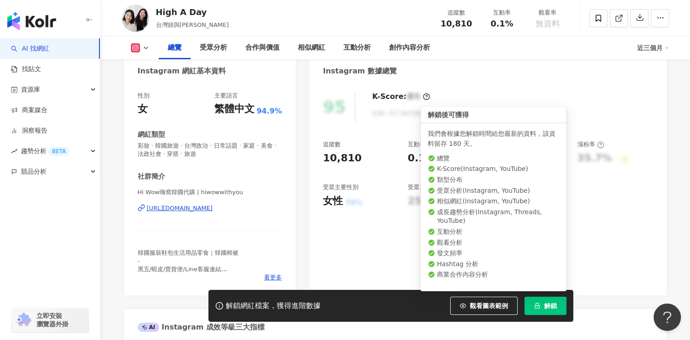
click at [444, 304] on span "解鎖" at bounding box center [550, 306] width 13 height 7
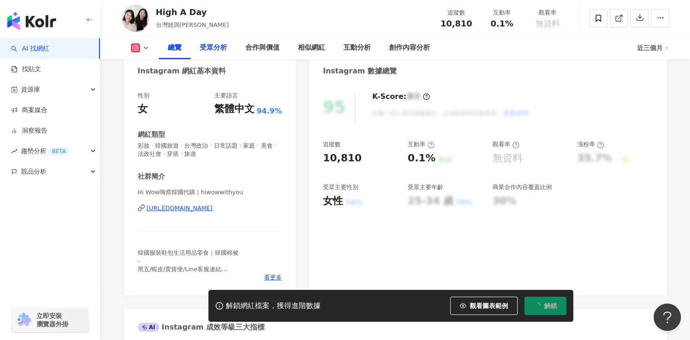
click at [214, 45] on div "受眾分析" at bounding box center [213, 47] width 27 height 11
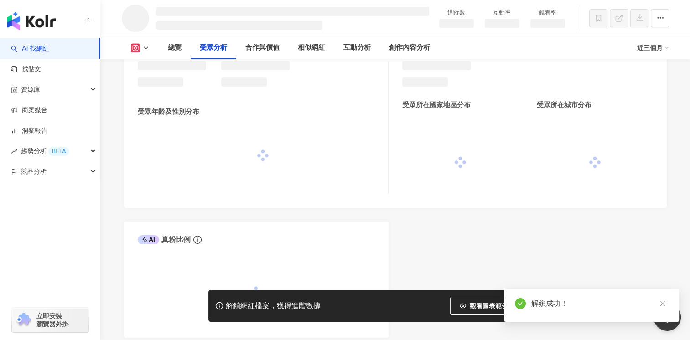
scroll to position [752, 0]
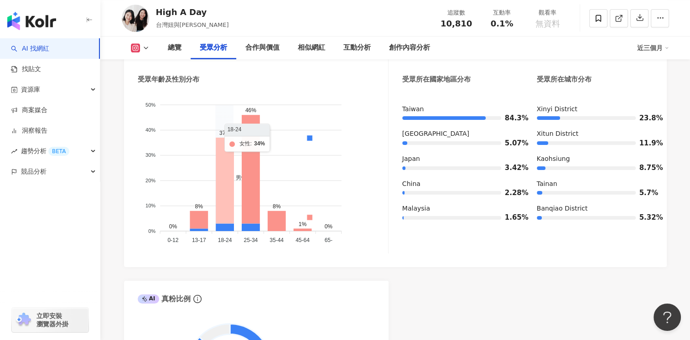
scroll to position [879, 0]
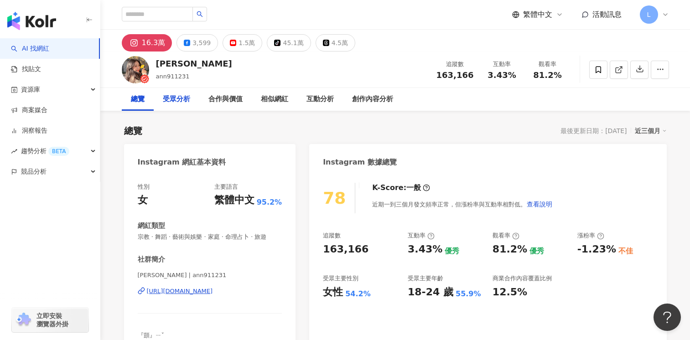
click at [175, 94] on div "受眾分析" at bounding box center [176, 99] width 27 height 11
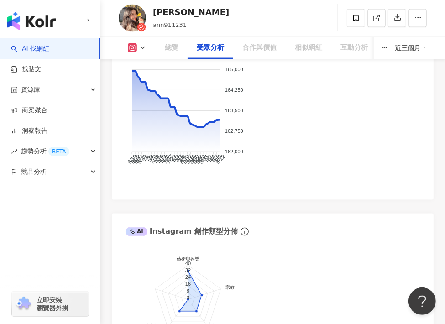
scroll to position [951, 0]
drag, startPoint x: 112, startPoint y: 129, endPoint x: 195, endPoint y: 160, distance: 89.1
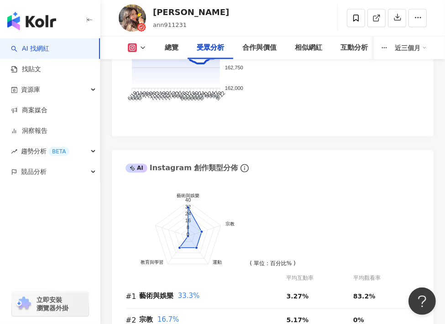
scroll to position [997, 0]
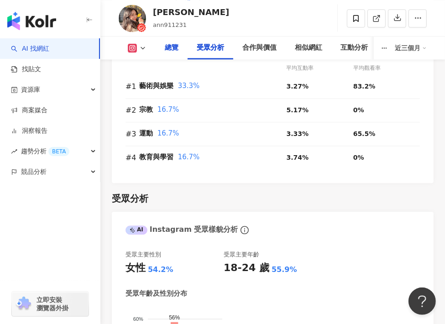
click at [169, 54] on div "總覽" at bounding box center [172, 48] width 32 height 23
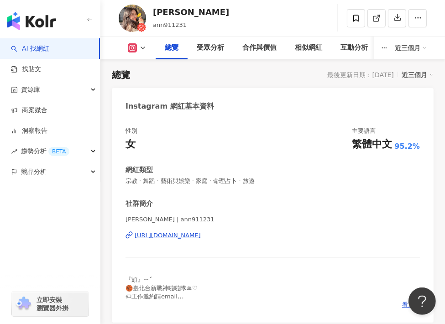
scroll to position [123, 0]
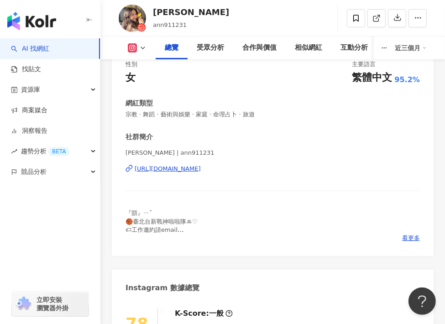
drag, startPoint x: 104, startPoint y: 114, endPoint x: 148, endPoint y: 138, distance: 50.3
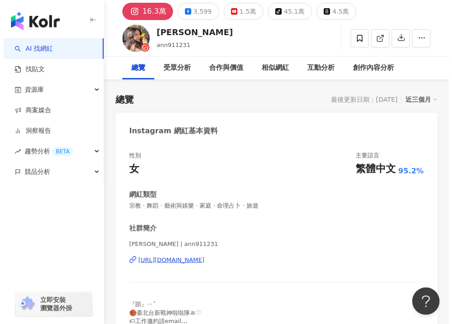
scroll to position [77, 0]
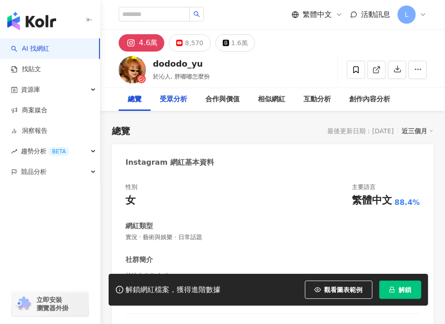
click at [169, 94] on div "受眾分析" at bounding box center [173, 99] width 27 height 11
click at [412, 293] on span "解鎖" at bounding box center [405, 289] width 13 height 7
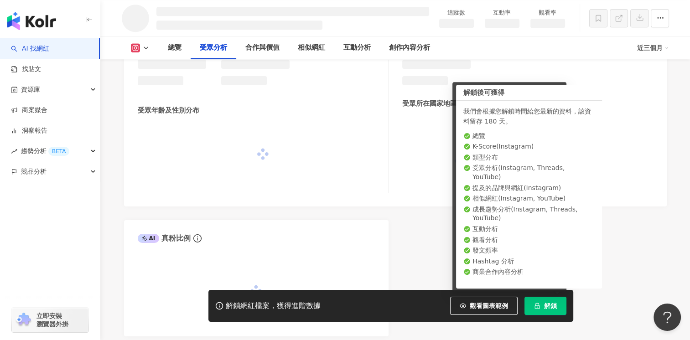
scroll to position [752, 0]
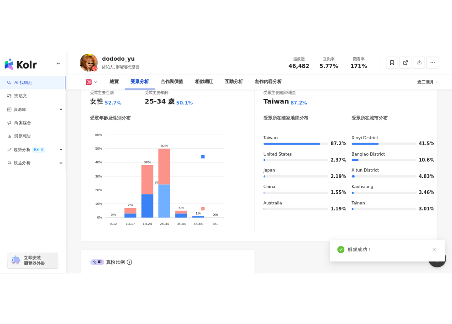
scroll to position [763, 0]
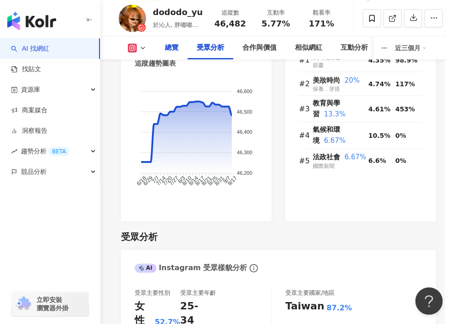
click at [170, 49] on div "總覽" at bounding box center [172, 47] width 14 height 11
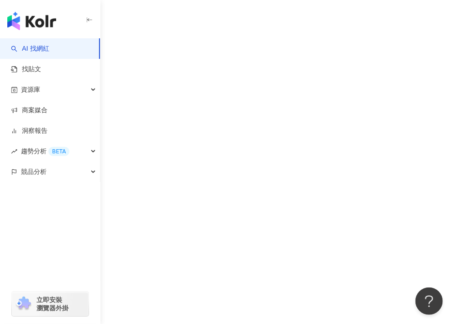
click at [202, 48] on div "AI 找網紅 找貼文 資源庫 商案媒合 洞察報告 趨勢分析 BETA 競品分析 立即安裝 瀏覽器外掛" at bounding box center [222, 117] width 445 height 324
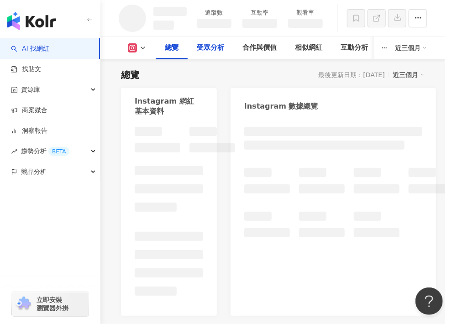
click at [211, 50] on div "受眾分析" at bounding box center [210, 47] width 27 height 11
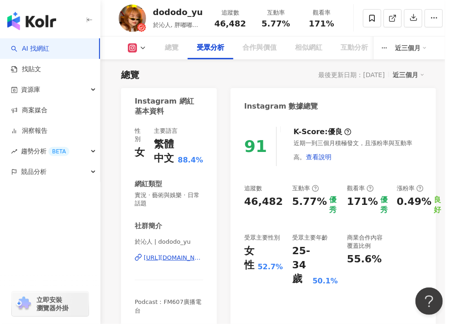
scroll to position [917, 0]
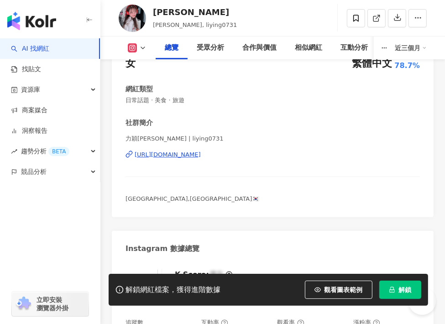
click at [409, 280] on div "解鎖網紅檔案，獲得進階數據 觀看圖表範例 解鎖" at bounding box center [268, 290] width 319 height 32
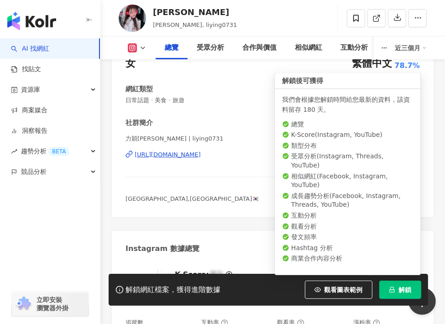
click at [389, 288] on icon "lock" at bounding box center [392, 290] width 6 height 6
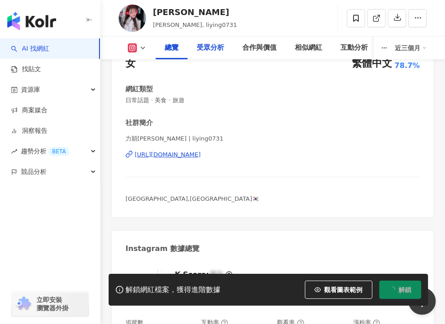
click at [209, 44] on div "受眾分析" at bounding box center [210, 47] width 27 height 11
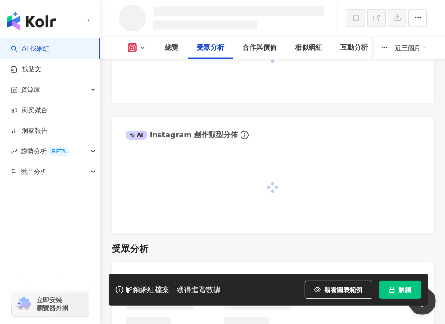
scroll to position [752, 0]
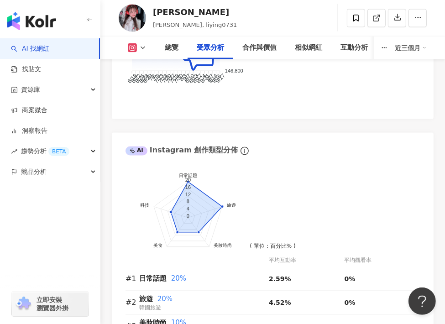
scroll to position [1000, 0]
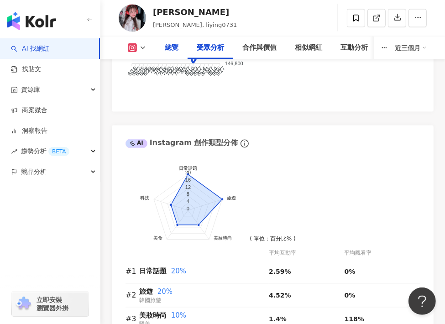
click at [170, 51] on div "總覽" at bounding box center [172, 47] width 14 height 11
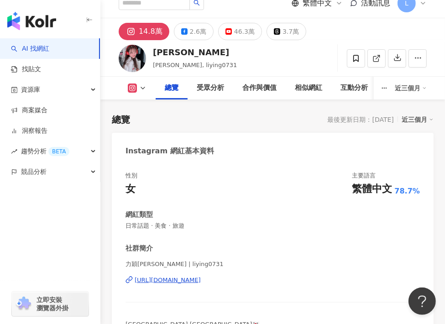
scroll to position [56, 0]
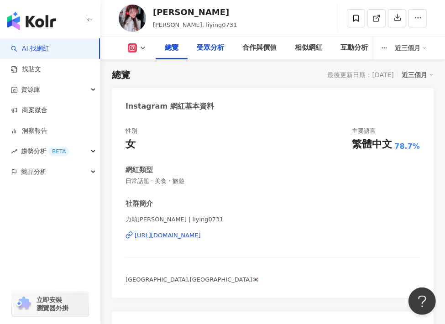
drag, startPoint x: 219, startPoint y: 50, endPoint x: 256, endPoint y: 167, distance: 122.5
click at [218, 51] on div "受眾分析" at bounding box center [210, 47] width 27 height 11
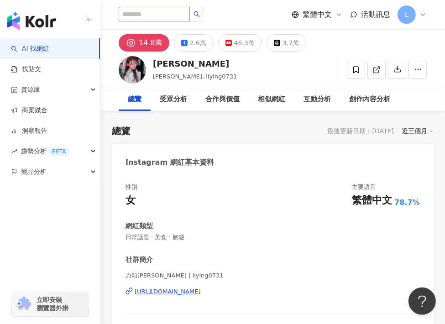
click at [159, 16] on input "search" at bounding box center [154, 14] width 71 height 15
paste input "**********"
type input "**********"
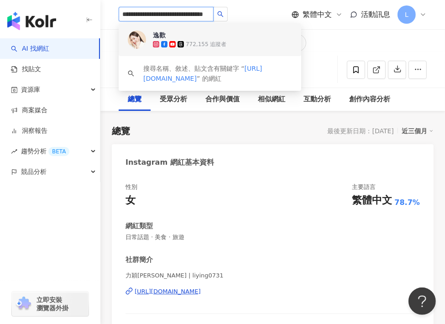
click at [193, 42] on div "772,155 追蹤者" at bounding box center [206, 45] width 41 height 8
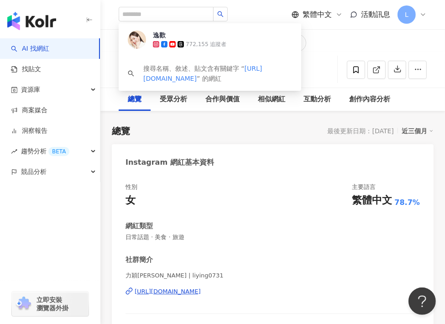
scroll to position [0, 0]
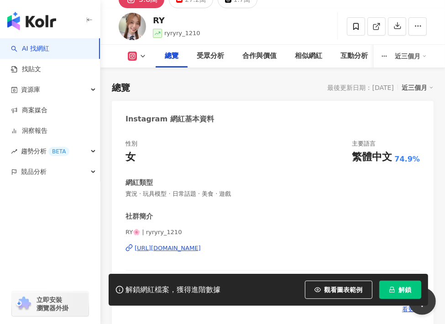
scroll to position [137, 0]
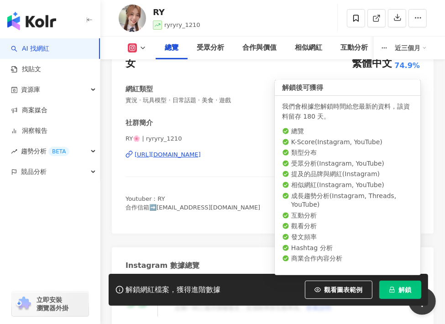
click at [402, 282] on button "解鎖" at bounding box center [400, 290] width 42 height 18
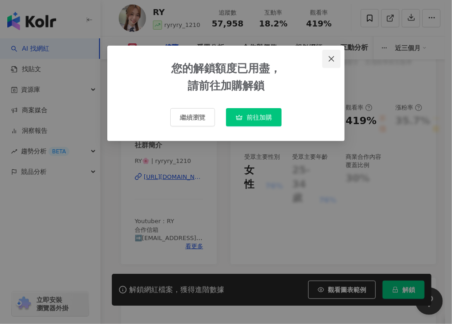
click at [327, 53] on button "Close" at bounding box center [331, 59] width 18 height 18
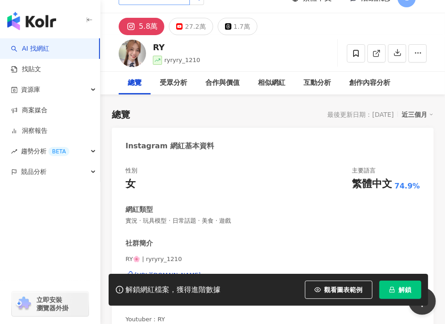
scroll to position [0, 0]
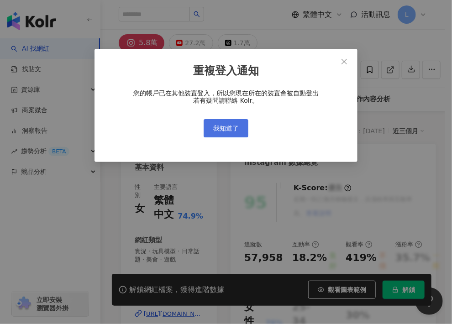
click at [218, 122] on button "我知道了" at bounding box center [226, 128] width 45 height 18
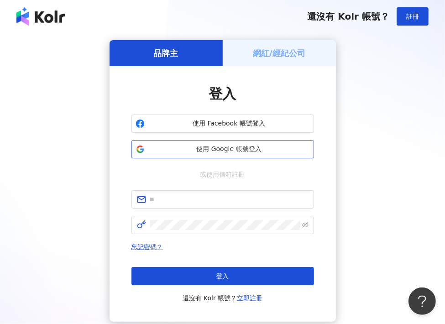
click at [235, 146] on span "使用 Google 帳號登入" at bounding box center [229, 149] width 162 height 9
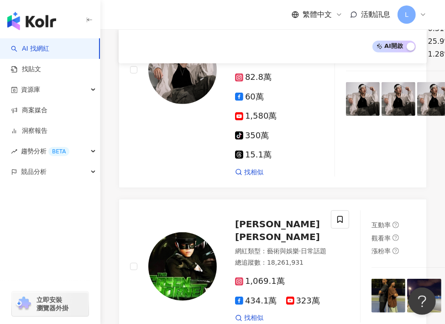
scroll to position [228, 0]
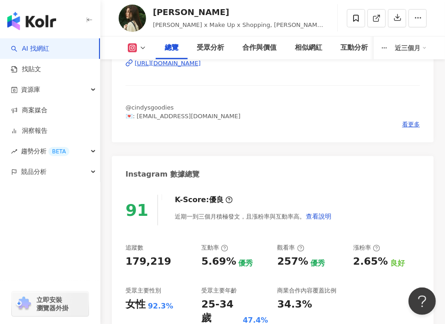
scroll to position [91, 0]
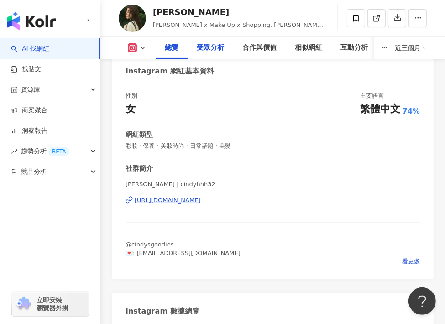
click at [217, 52] on div "受眾分析" at bounding box center [210, 47] width 27 height 11
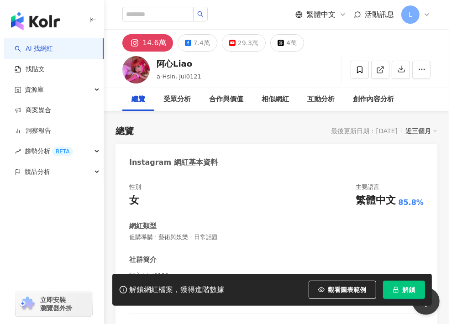
scroll to position [137, 0]
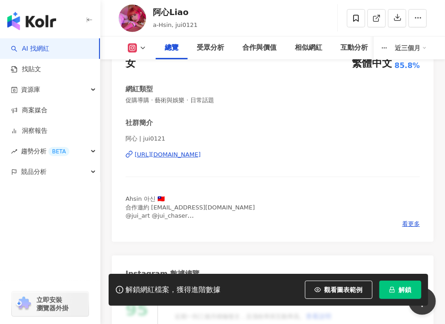
click at [170, 47] on div "總覽" at bounding box center [172, 47] width 14 height 11
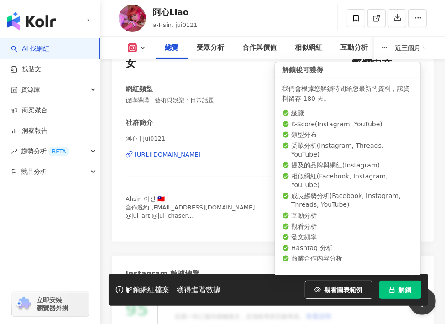
click at [412, 290] on button "解鎖" at bounding box center [400, 290] width 42 height 18
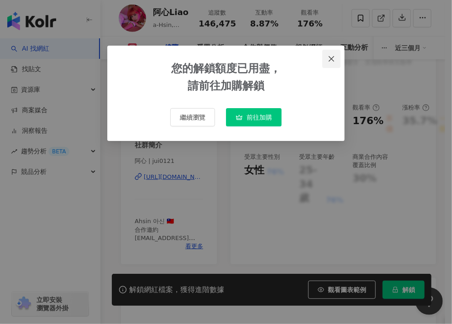
click at [327, 57] on span "Close" at bounding box center [331, 58] width 18 height 7
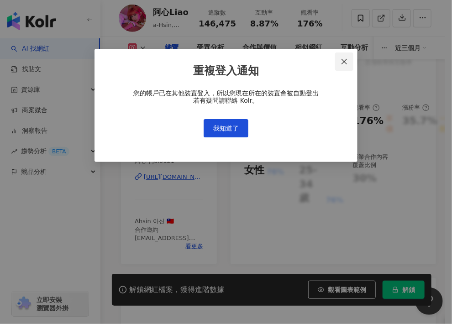
click at [343, 59] on icon "close" at bounding box center [343, 61] width 7 height 7
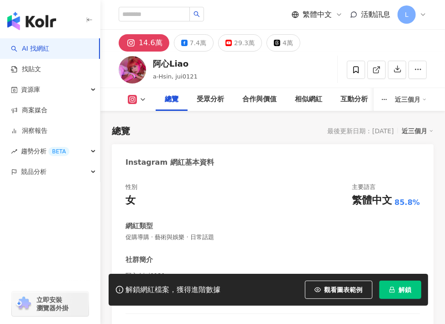
click at [424, 14] on icon at bounding box center [423, 15] width 4 height 2
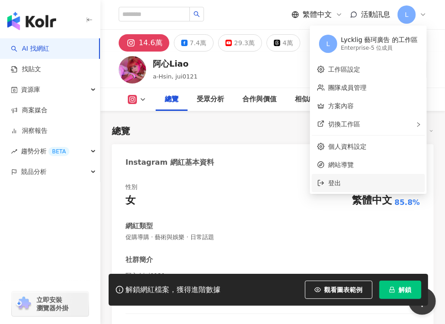
click at [365, 180] on span "登出" at bounding box center [373, 183] width 91 height 10
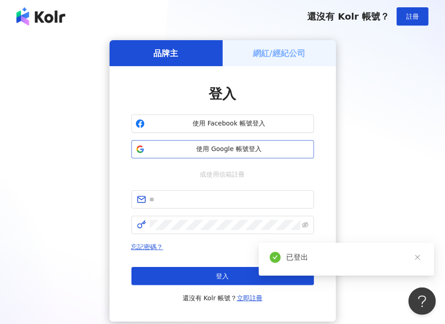
click at [226, 145] on span "使用 Google 帳號登入" at bounding box center [229, 149] width 162 height 9
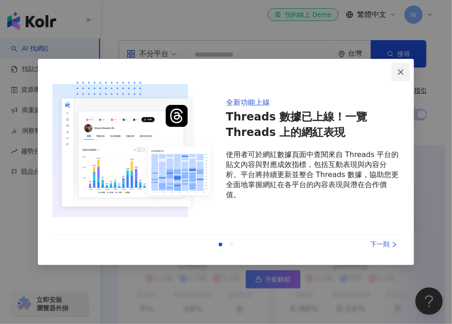
click at [404, 68] on icon "close" at bounding box center [400, 71] width 7 height 7
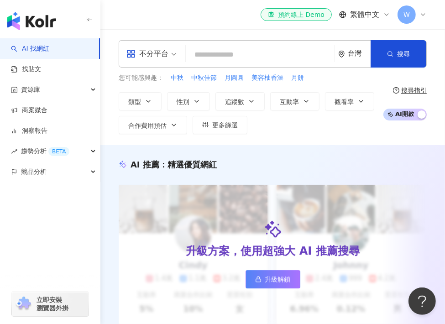
click at [259, 44] on div "不分平台 台灣 搜尋" at bounding box center [273, 53] width 308 height 27
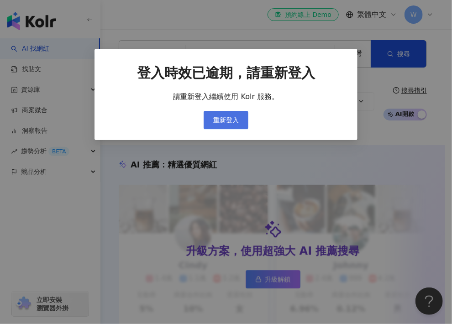
click at [230, 113] on button "重新登入" at bounding box center [226, 120] width 45 height 18
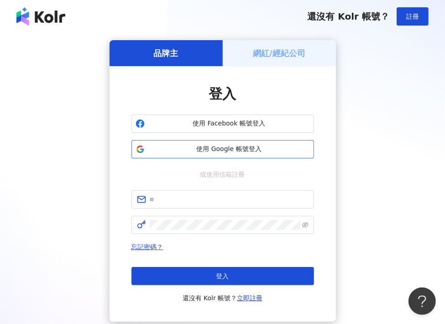
click at [243, 151] on span "使用 Google 帳號登入" at bounding box center [229, 149] width 162 height 9
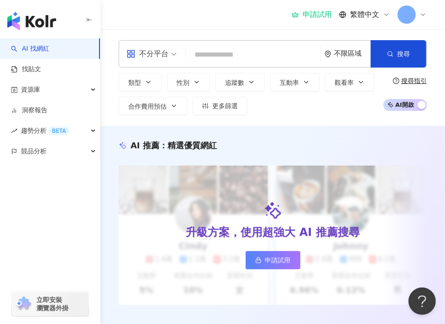
click at [414, 16] on span at bounding box center [406, 14] width 18 height 18
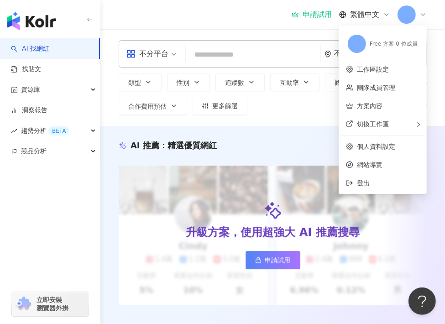
click at [235, 31] on div "不分平台 不限區域 搜尋 類型 性別 追蹤數 互動率 觀看率 合作費用預估 更多篩選 搜尋指引 AI 開啟 AI 關閉" at bounding box center [272, 77] width 345 height 97
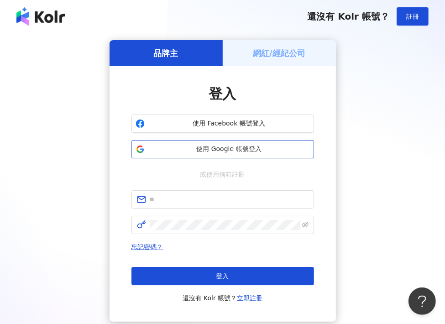
click at [234, 151] on span "使用 Google 帳號登入" at bounding box center [229, 149] width 162 height 9
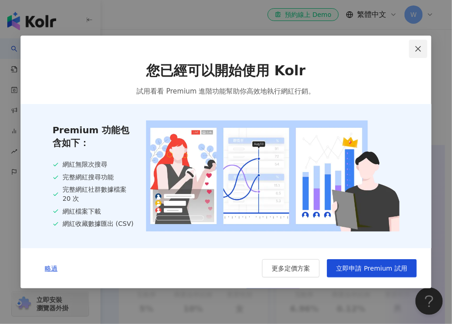
click at [410, 43] on button "Close" at bounding box center [418, 49] width 18 height 18
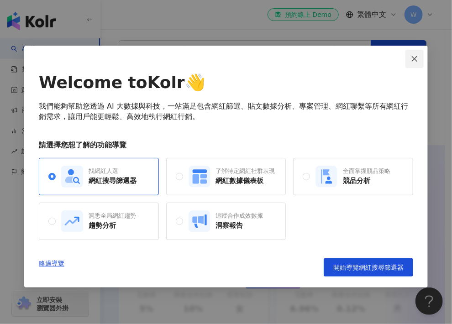
click at [411, 53] on button "Close" at bounding box center [414, 59] width 18 height 18
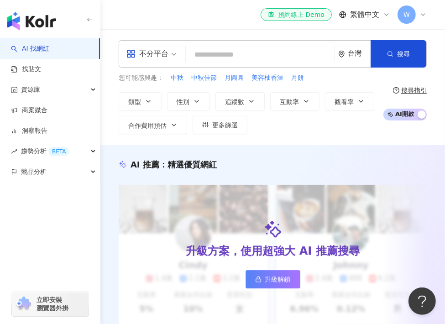
click at [243, 53] on input "search" at bounding box center [259, 54] width 141 height 17
paste input "**********"
type input "**********"
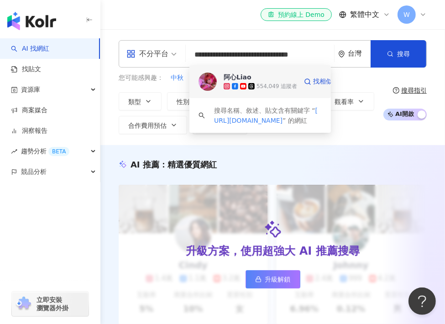
click at [279, 80] on span "阿心Liao" at bounding box center [255, 77] width 63 height 9
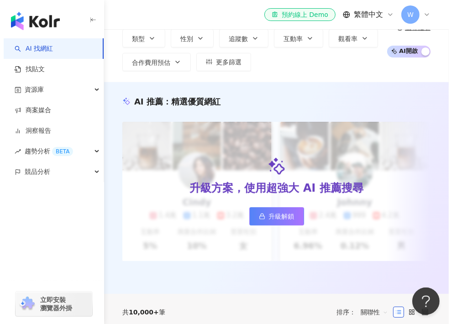
scroll to position [91, 0]
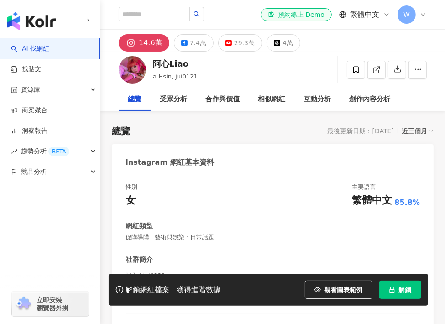
scroll to position [91, 0]
